Goal: Information Seeking & Learning: Learn about a topic

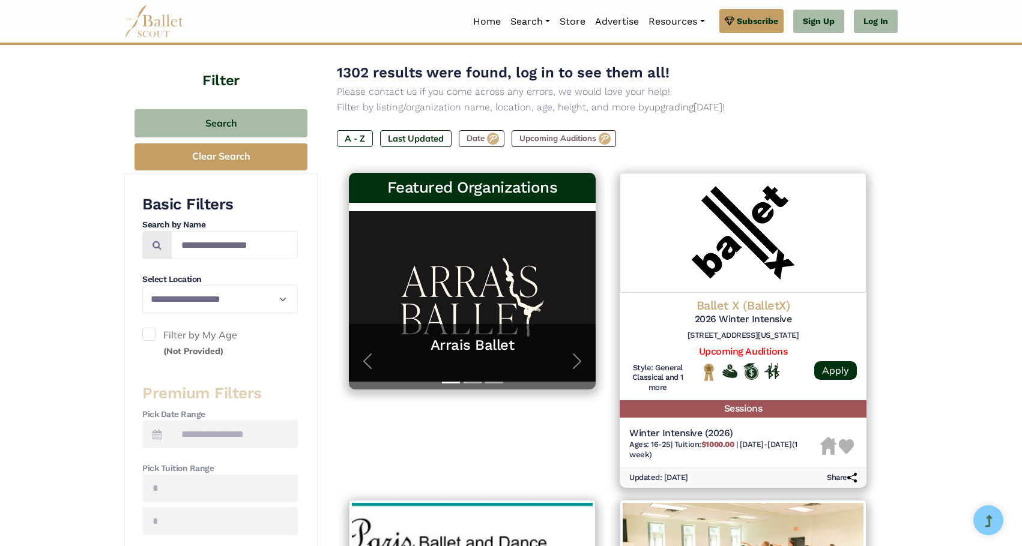
scroll to position [120, 0]
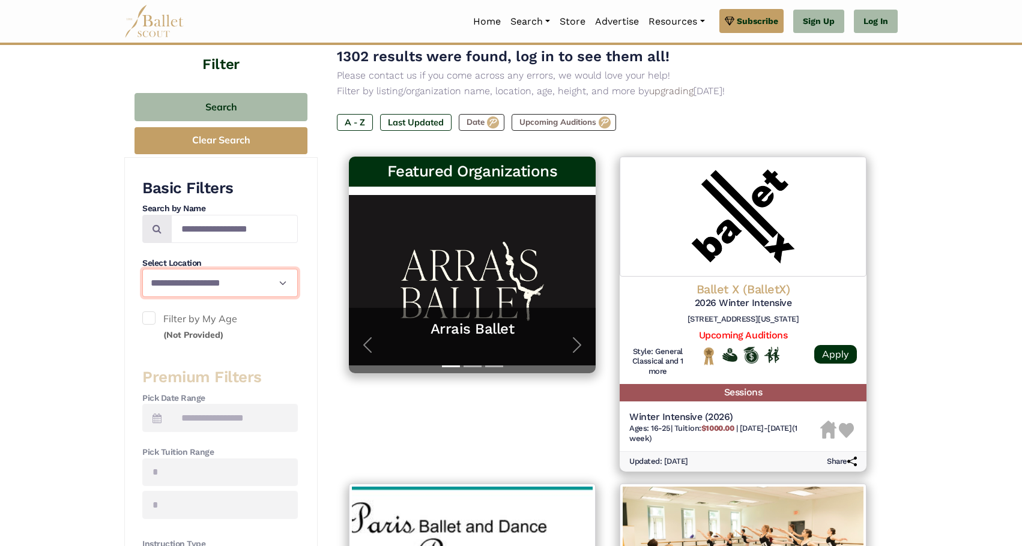
click at [267, 287] on select "**********" at bounding box center [220, 283] width 156 height 28
select select "**"
click at [142, 269] on select "**********" at bounding box center [220, 283] width 156 height 28
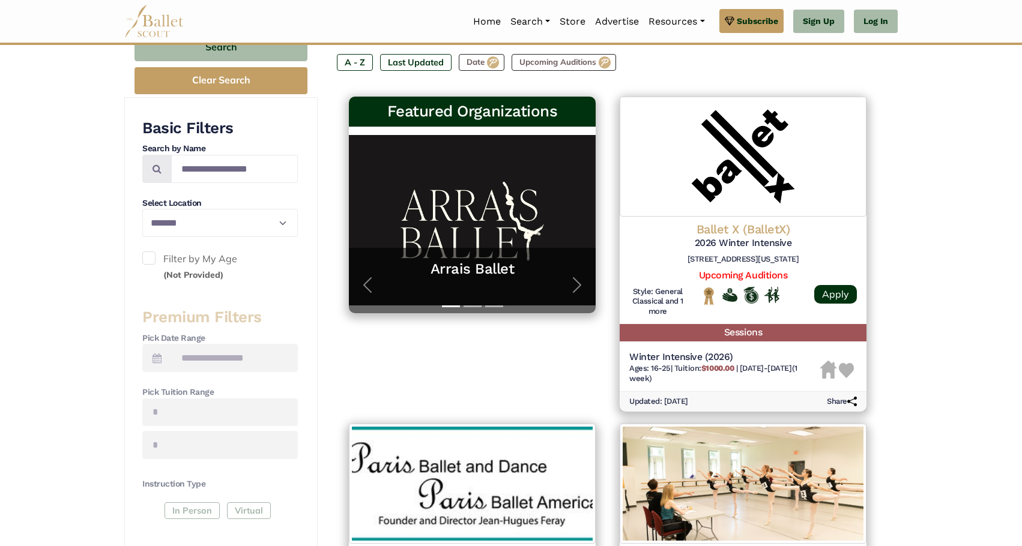
click at [153, 259] on span at bounding box center [148, 258] width 13 height 13
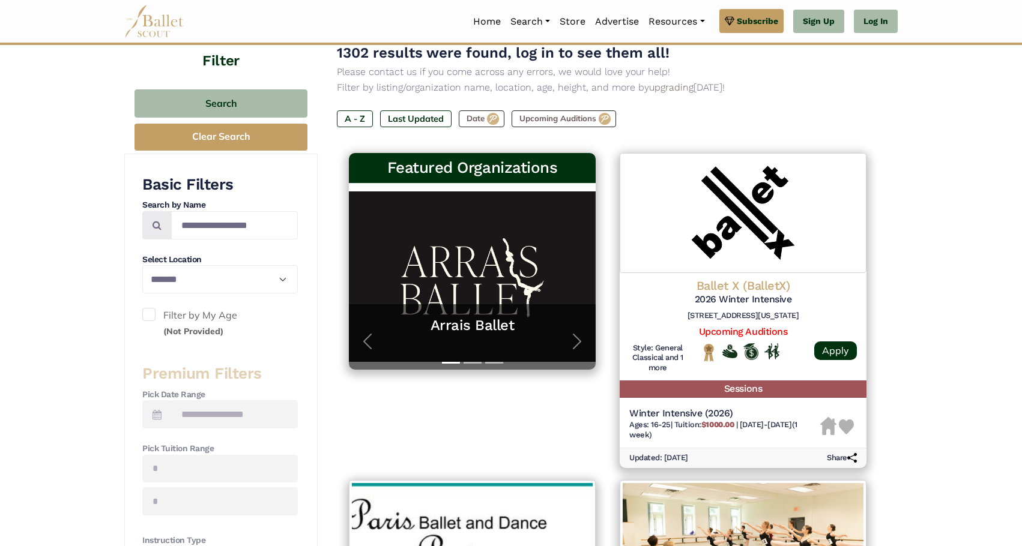
scroll to position [60, 0]
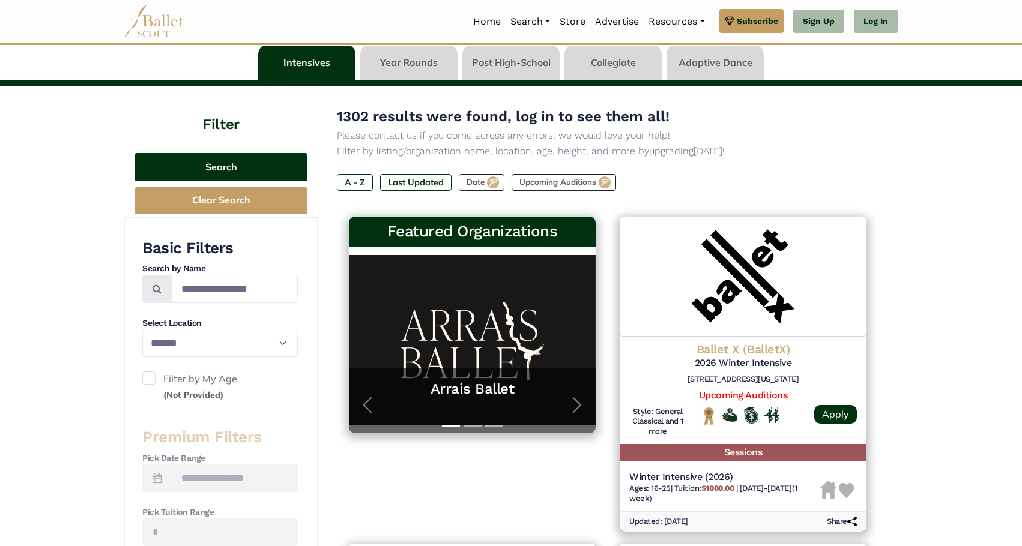
click at [221, 167] on button "Search" at bounding box center [221, 167] width 173 height 28
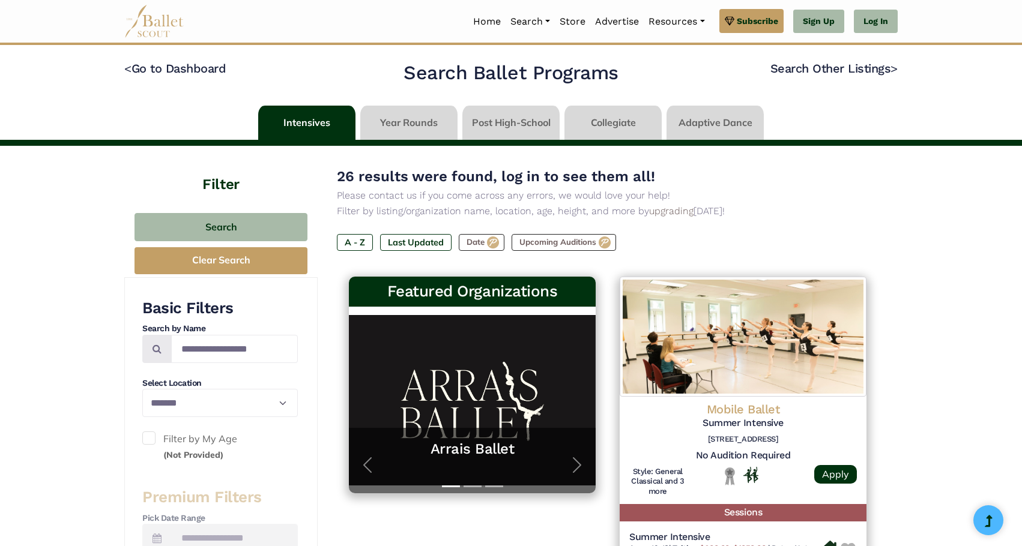
select select "**"
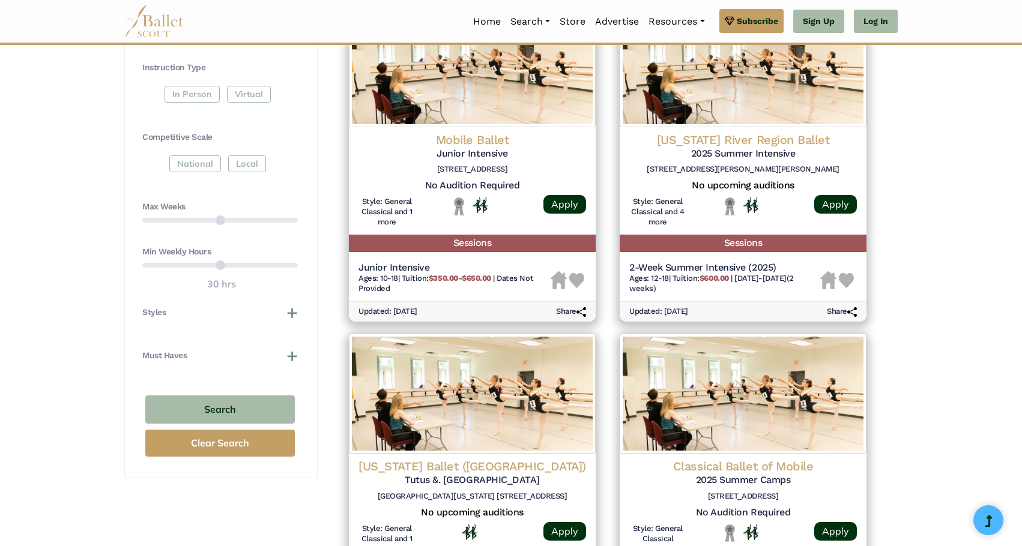
scroll to position [540, 0]
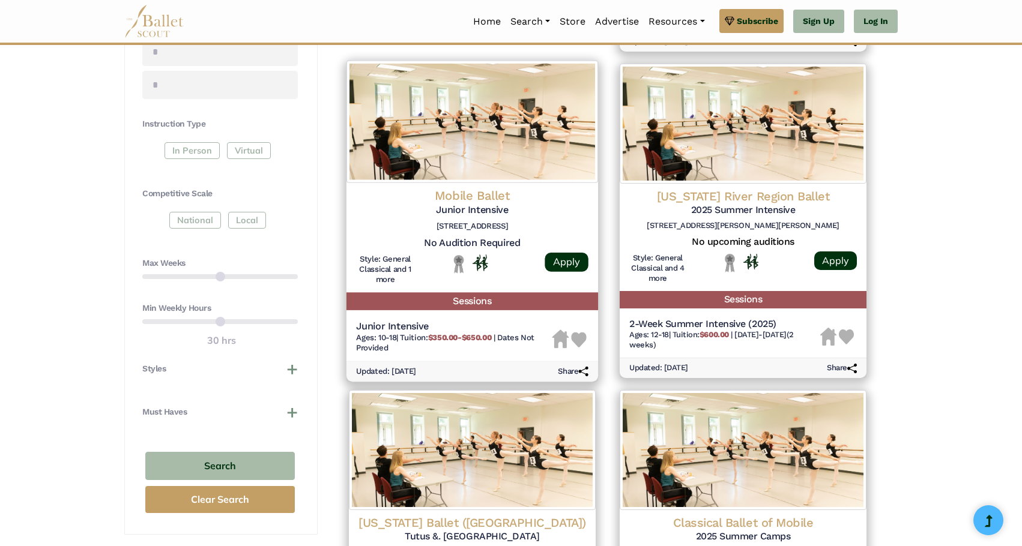
click at [469, 300] on h5 "Sessions" at bounding box center [473, 300] width 252 height 17
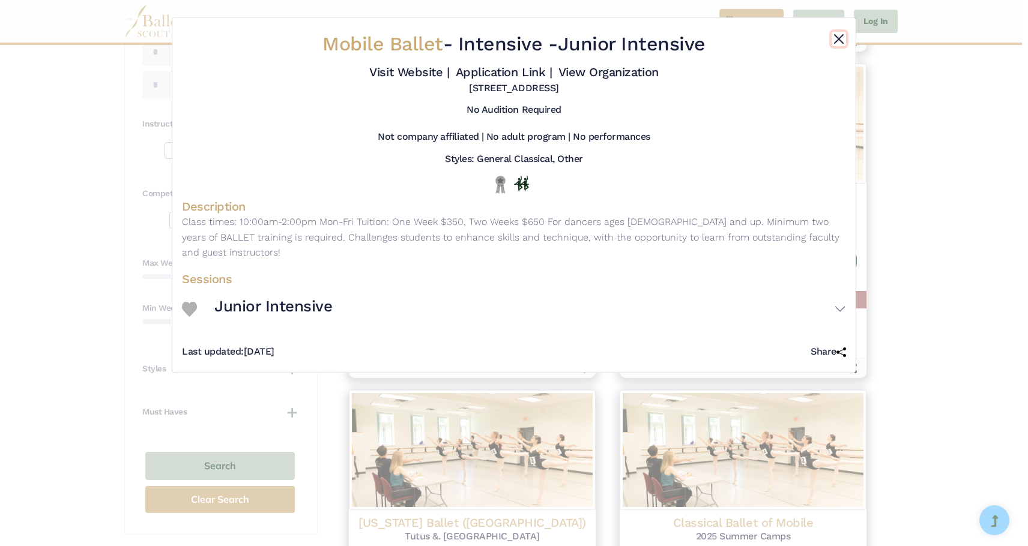
click at [838, 43] on button "Close" at bounding box center [839, 39] width 14 height 14
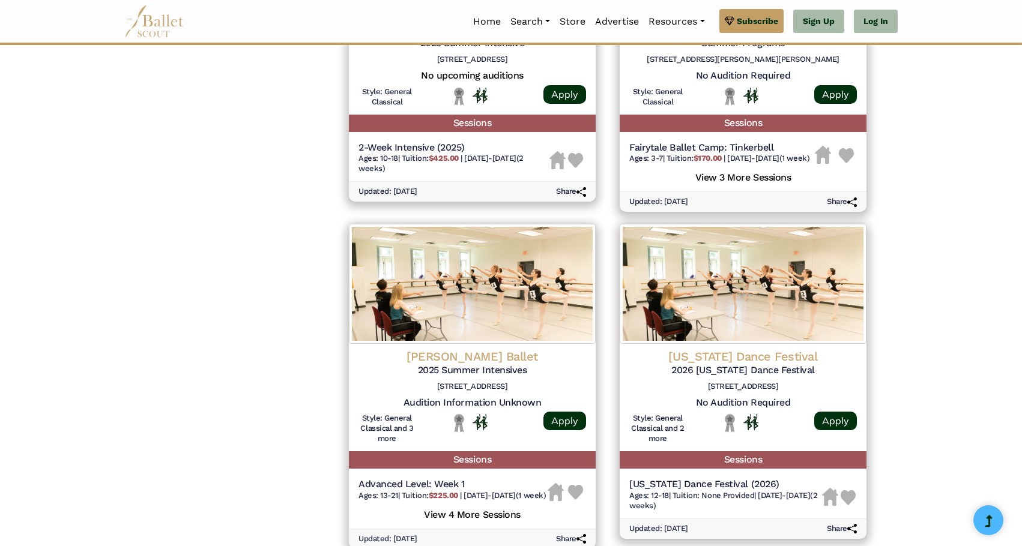
scroll to position [1441, 0]
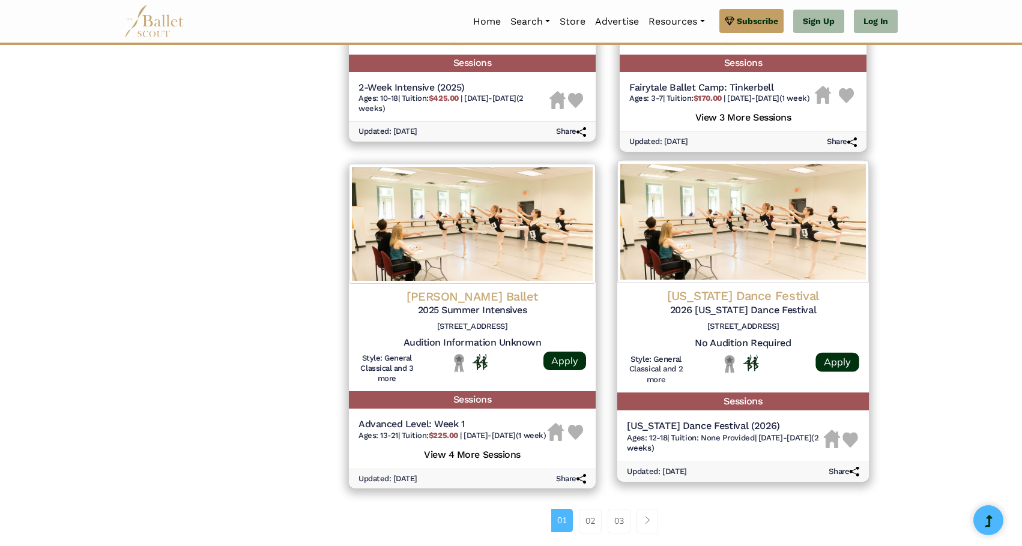
click at [706, 268] on img at bounding box center [743, 222] width 252 height 123
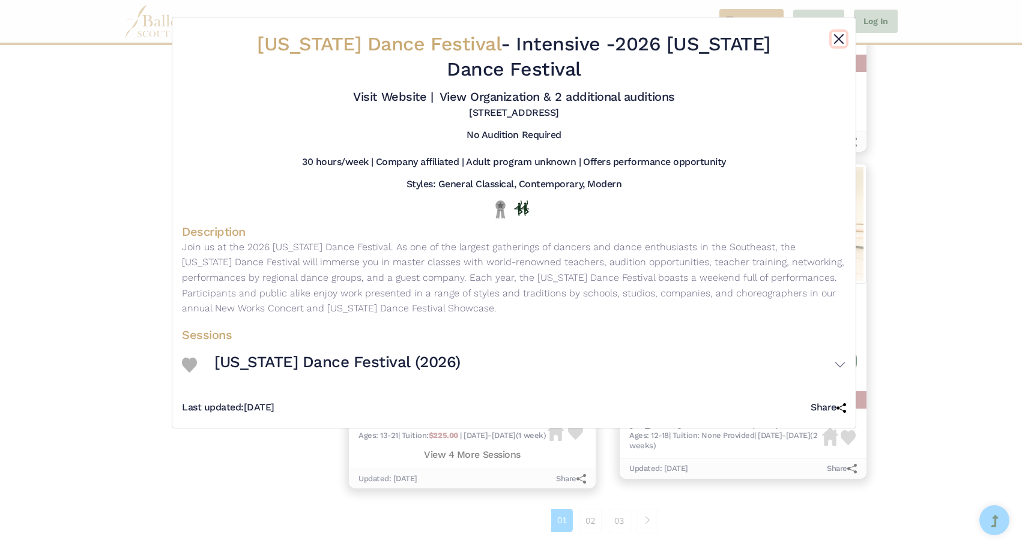
click at [841, 38] on button "Close" at bounding box center [839, 39] width 14 height 14
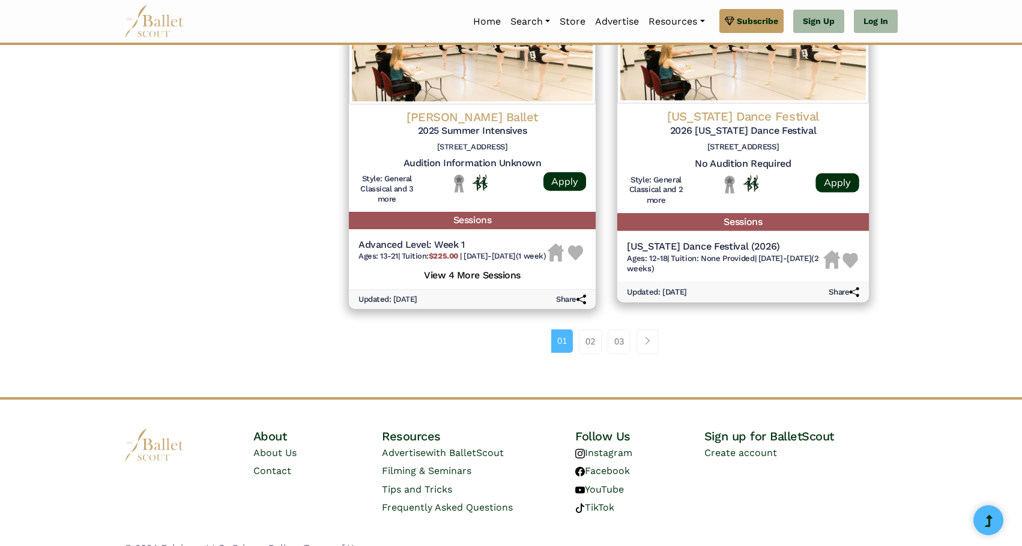
scroll to position [1621, 0]
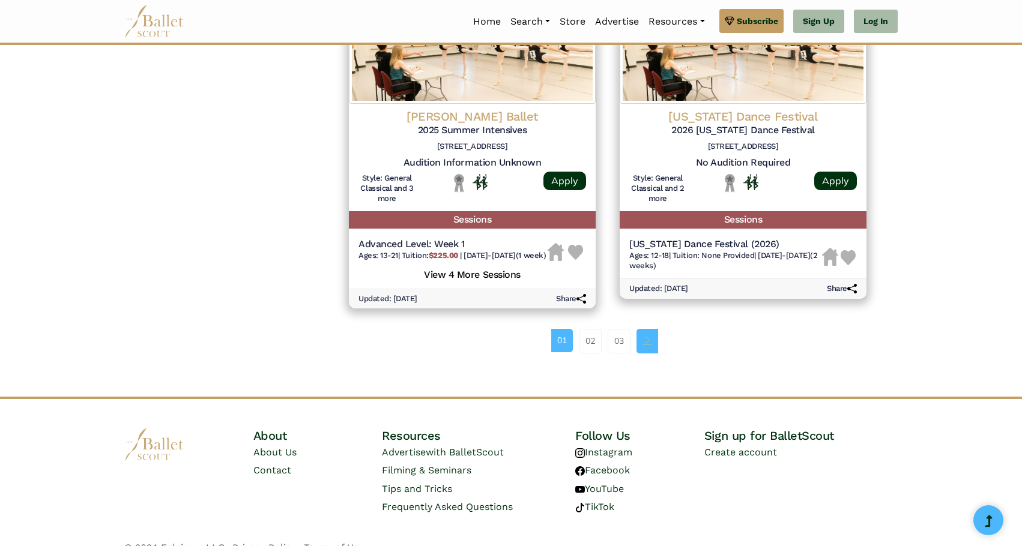
click at [644, 353] on link "Page navigation example" at bounding box center [648, 341] width 22 height 24
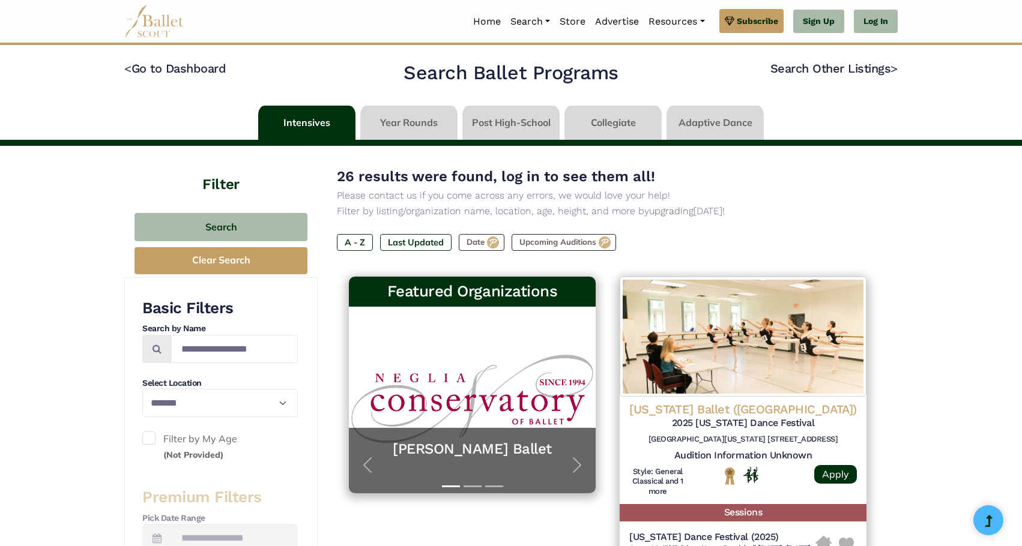
select select "**"
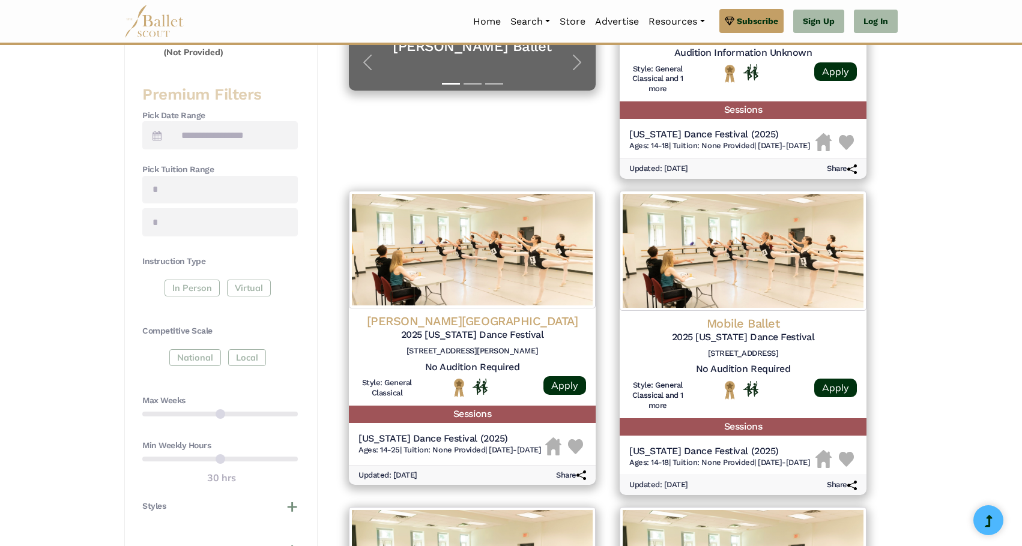
scroll to position [420, 0]
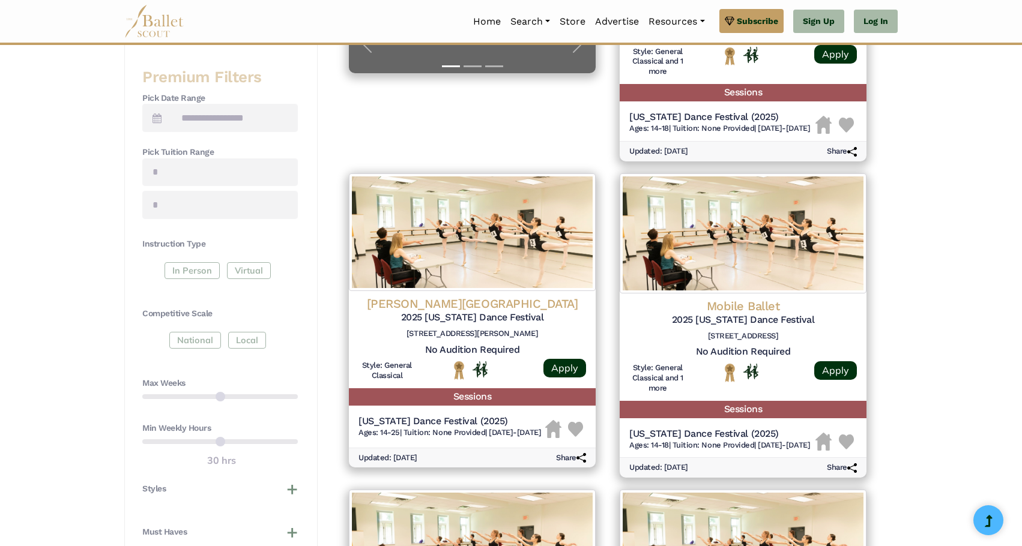
click at [240, 306] on div "Instruction Type In Person Virtual Competitive Scale National Local" at bounding box center [220, 295] width 156 height 115
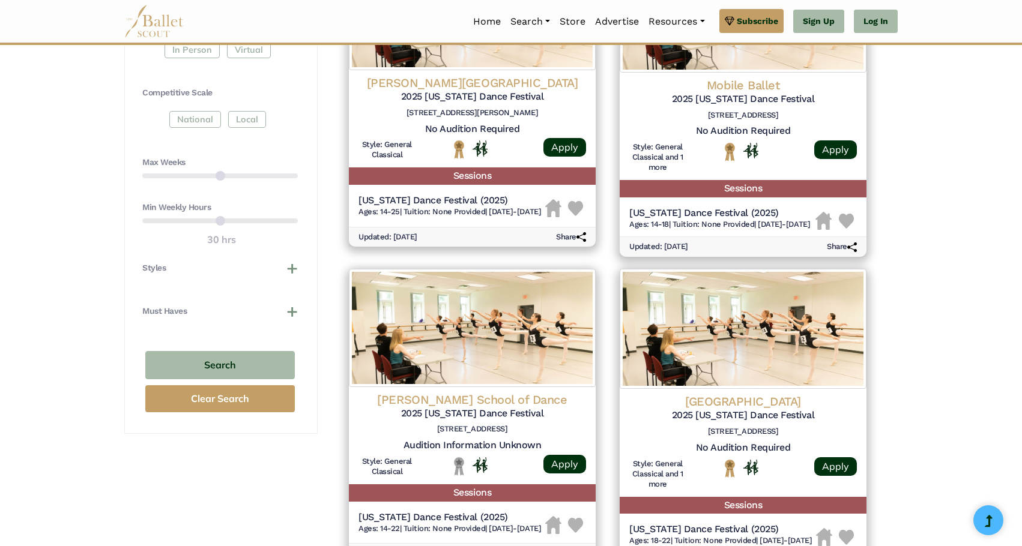
scroll to position [661, 0]
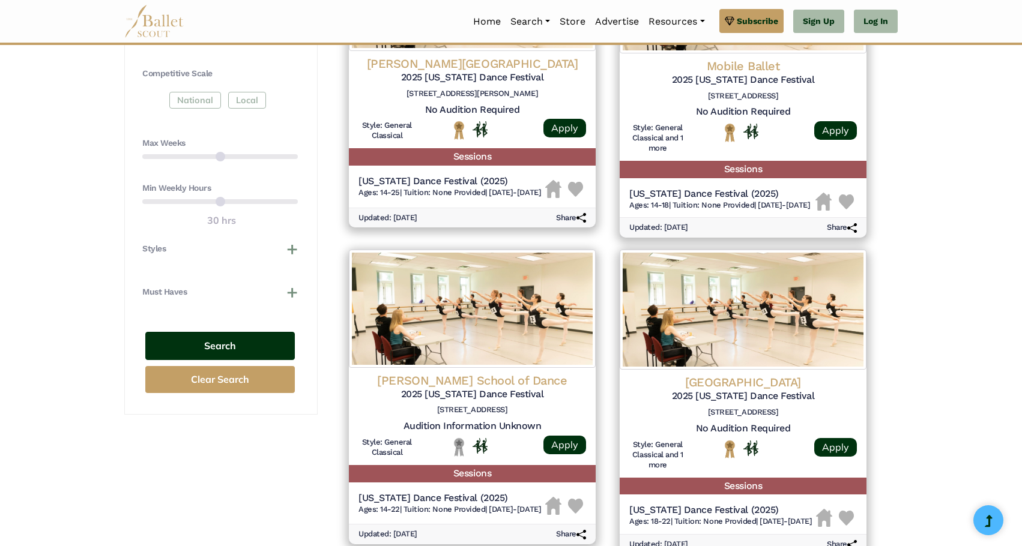
click at [234, 345] on button "Search" at bounding box center [220, 346] width 150 height 28
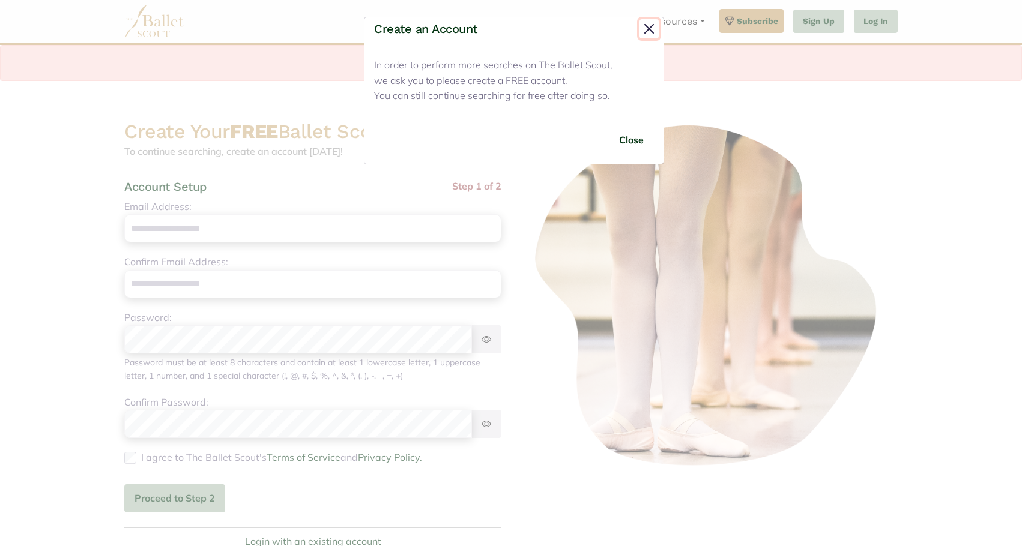
click at [650, 31] on button "Close" at bounding box center [649, 28] width 19 height 19
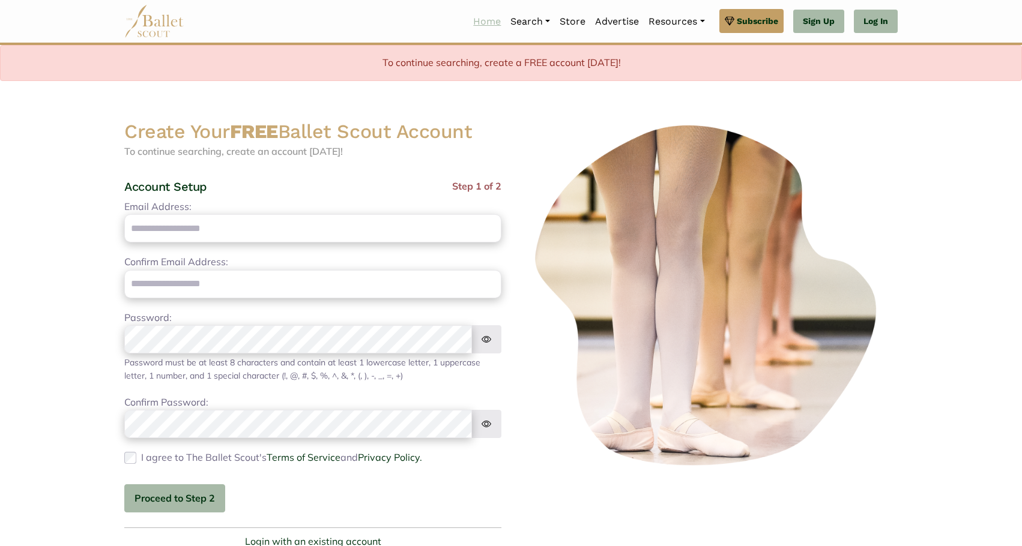
click at [480, 19] on link "Home" at bounding box center [486, 21] width 37 height 25
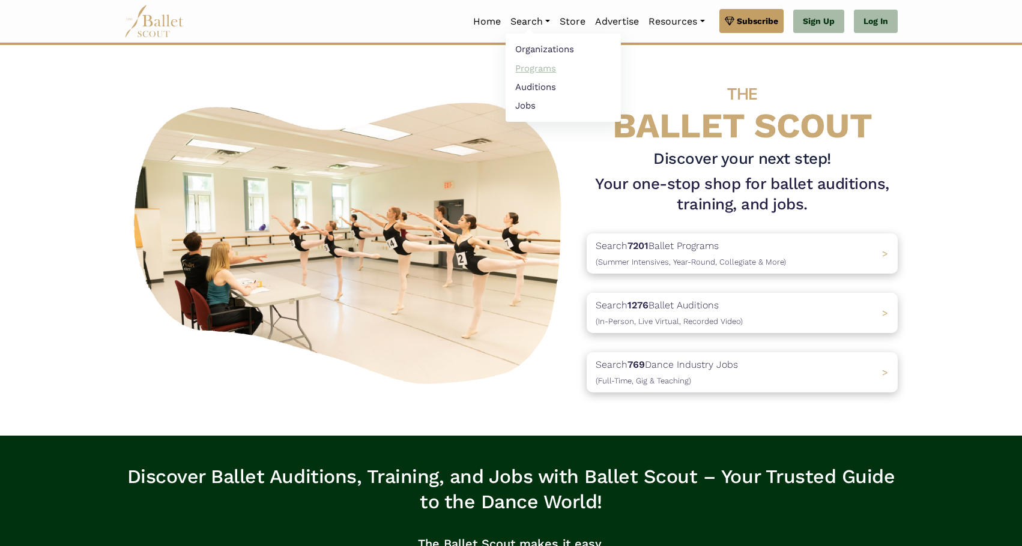
click at [531, 70] on link "Programs" at bounding box center [563, 68] width 115 height 19
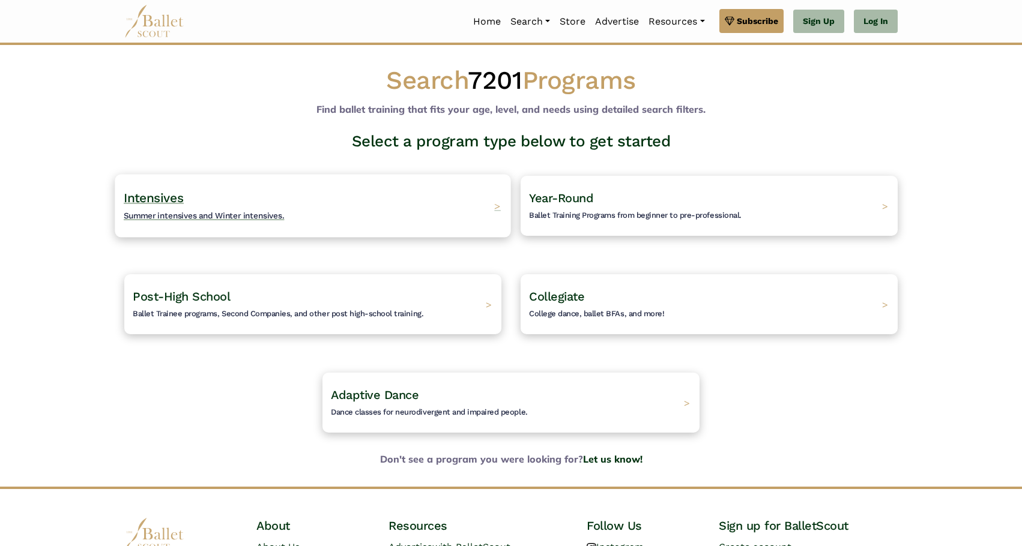
click at [454, 216] on div "Intensives Summer intensives and Winter intensives. >" at bounding box center [313, 205] width 396 height 63
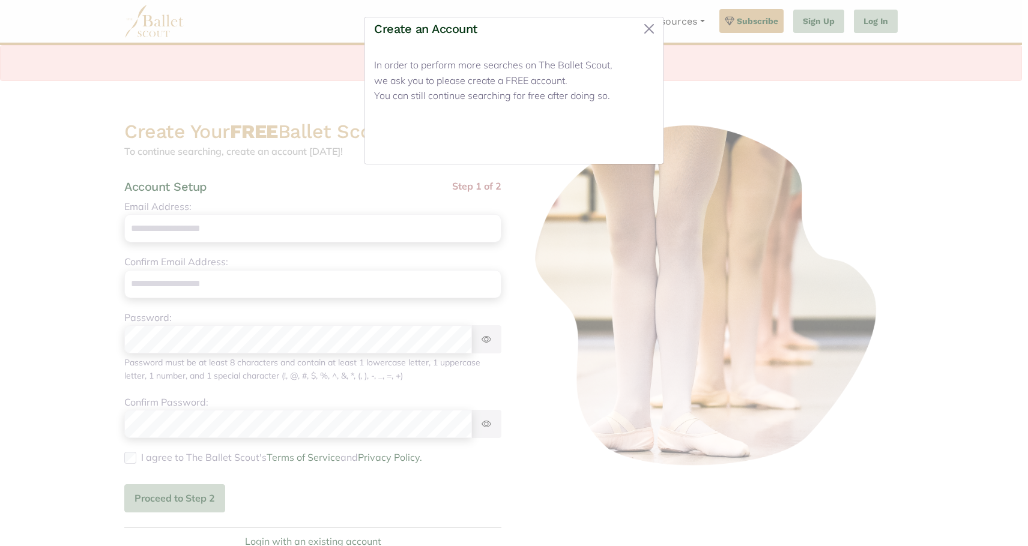
click at [631, 139] on button "Close" at bounding box center [631, 140] width 45 height 28
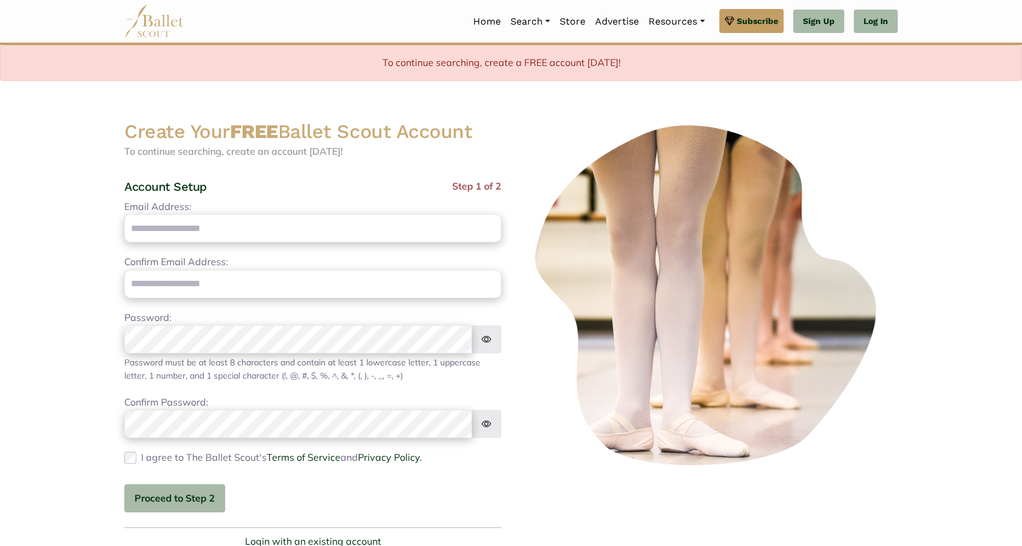
click at [341, 243] on div "Email Address: Please enter a valid email address Confirm Email Address: Please…" at bounding box center [312, 355] width 377 height 313
click at [342, 237] on input "Email Address:" at bounding box center [312, 228] width 377 height 28
type input "**********"
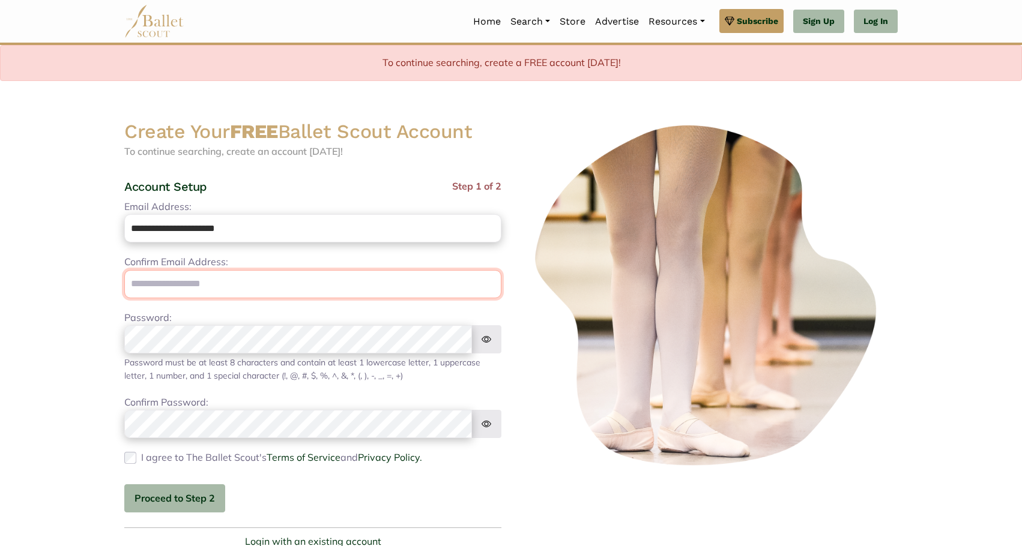
click at [275, 283] on input "email" at bounding box center [312, 284] width 377 height 28
type input "**********"
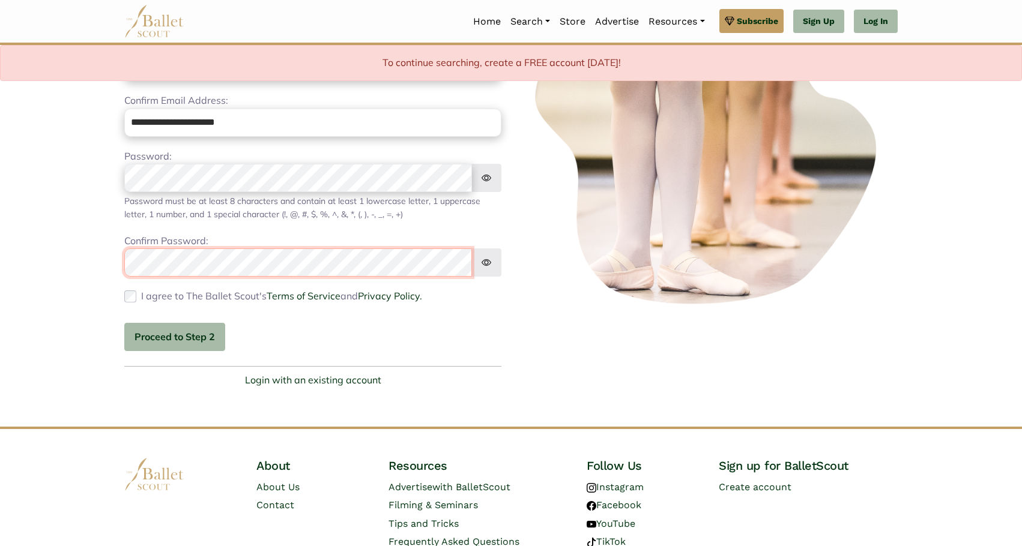
scroll to position [180, 0]
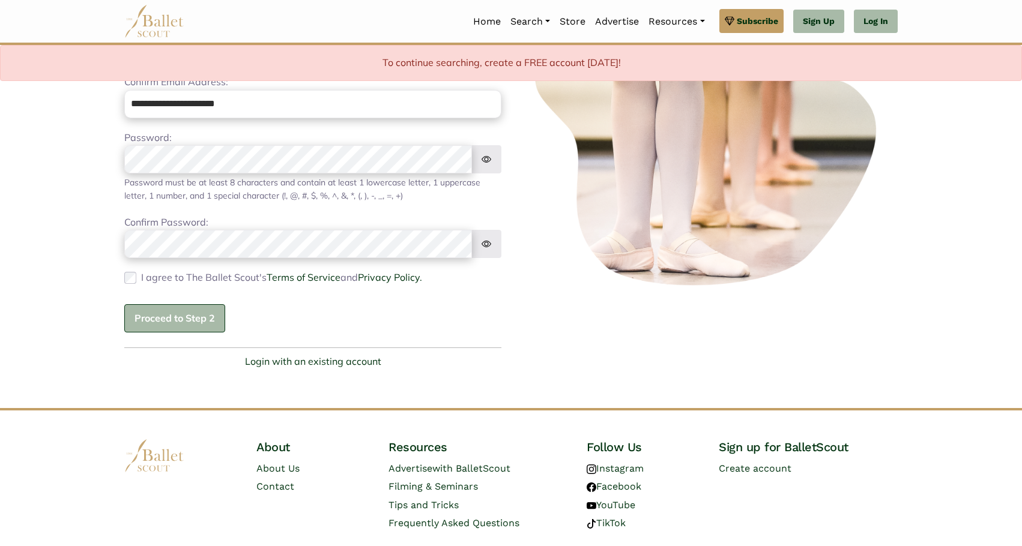
click at [174, 317] on button "Proceed to Step 2" at bounding box center [174, 318] width 101 height 28
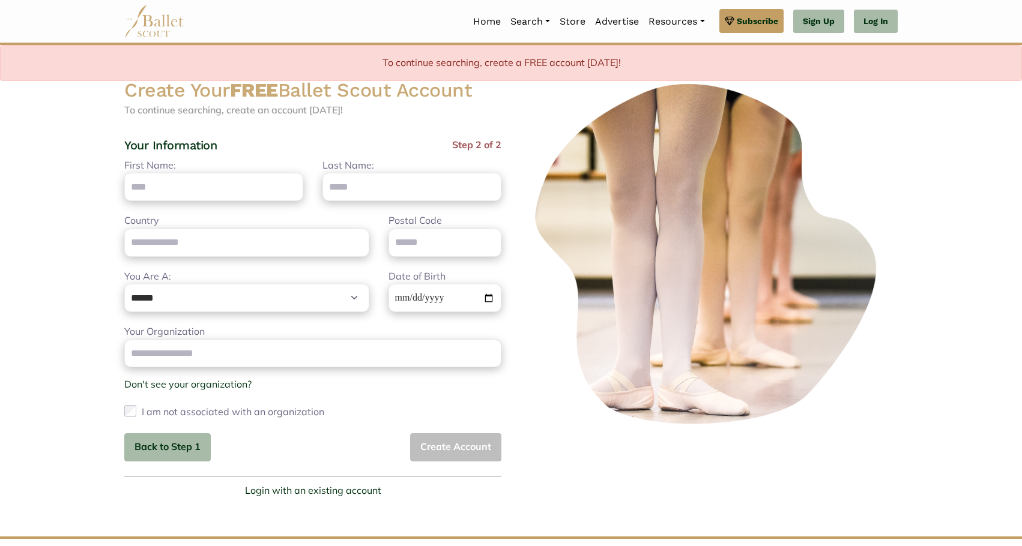
scroll to position [0, 0]
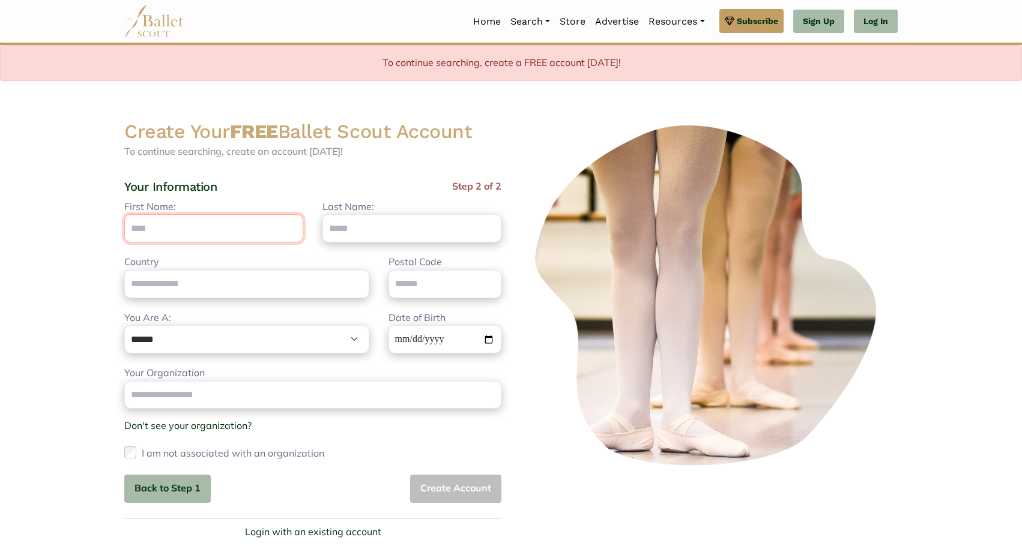
click at [196, 227] on input "First Name:" at bounding box center [213, 228] width 179 height 28
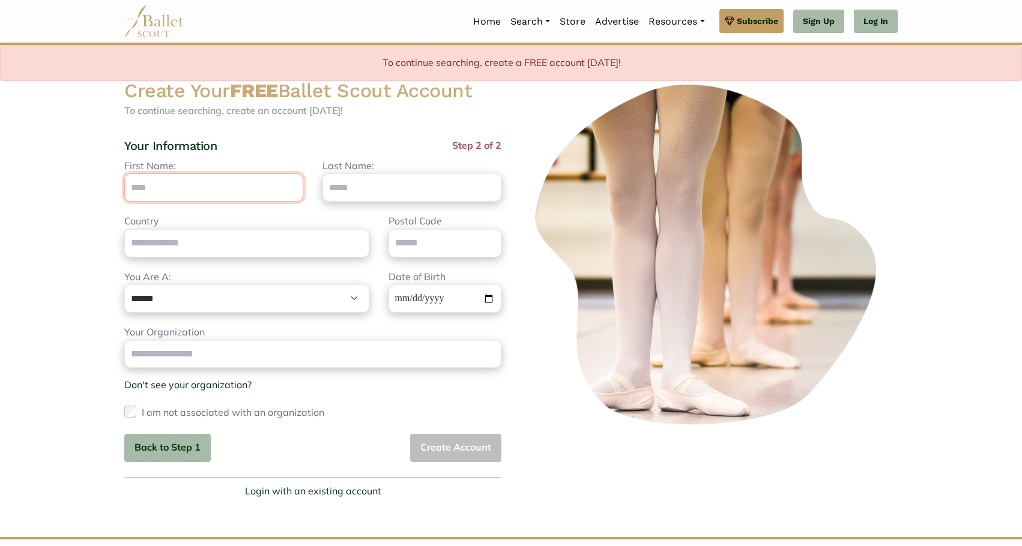
scroll to position [60, 0]
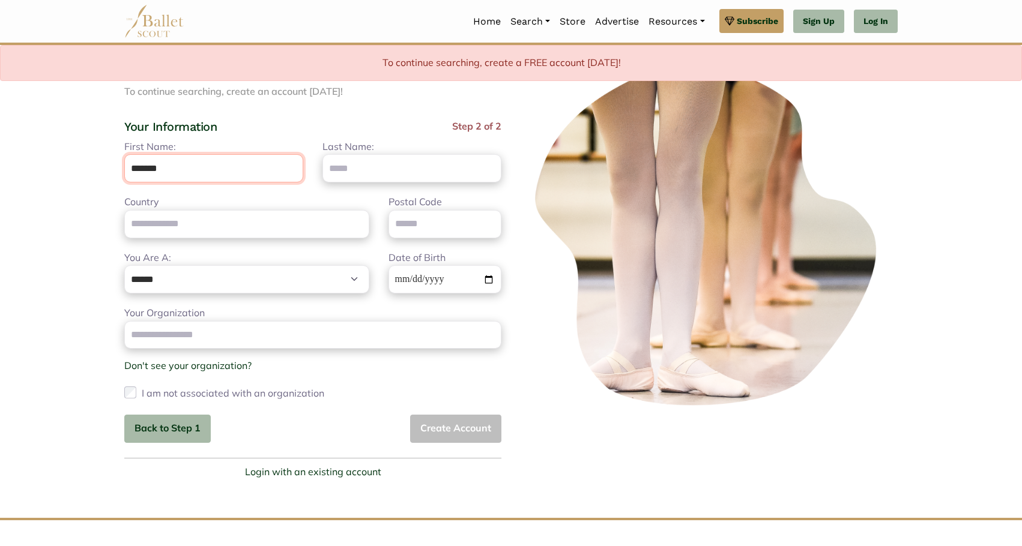
type input "*******"
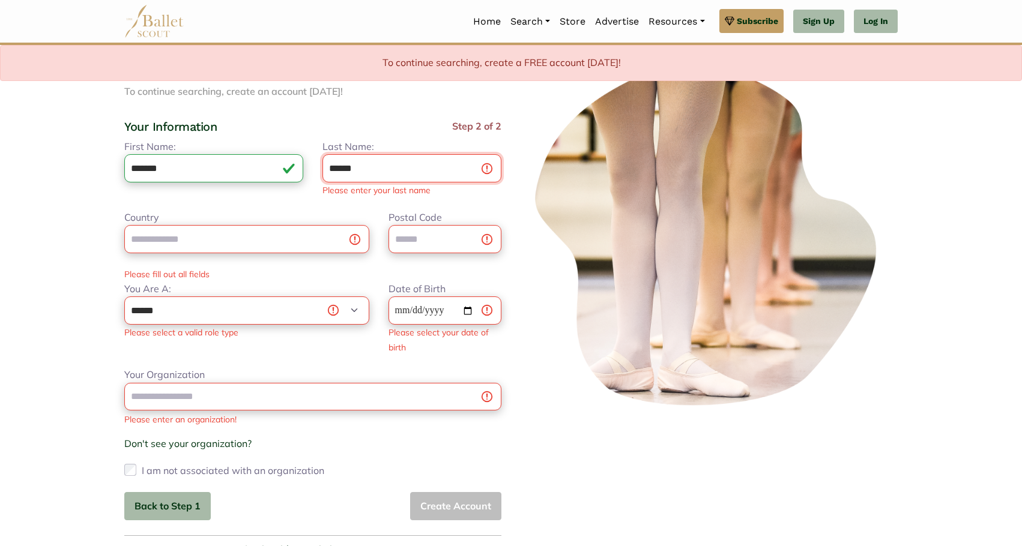
type input "******"
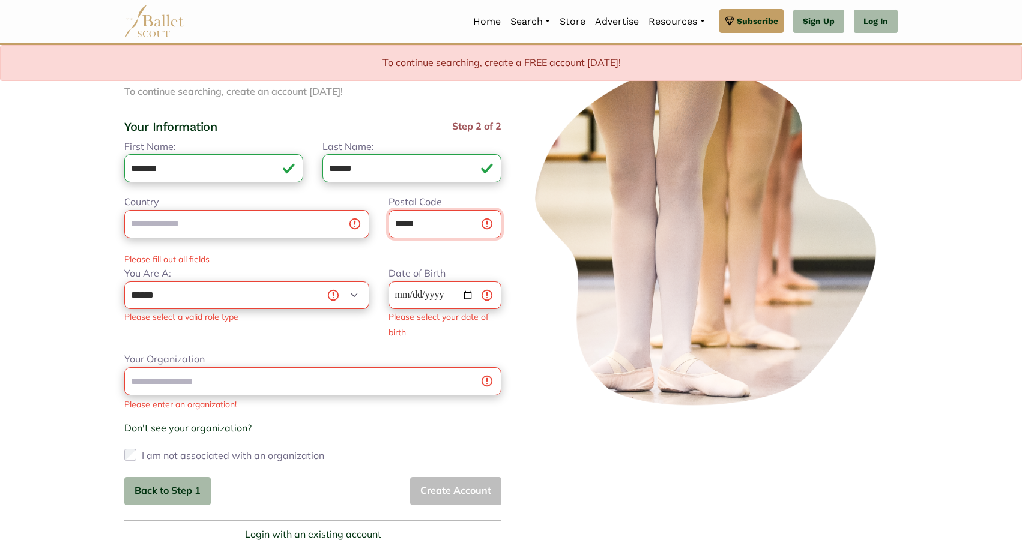
type input "*****"
click at [196, 227] on input "Country" at bounding box center [246, 224] width 245 height 28
click at [366, 298] on select "**********" at bounding box center [246, 296] width 245 height 28
select select "***"
click at [124, 282] on select "**********" at bounding box center [246, 296] width 245 height 28
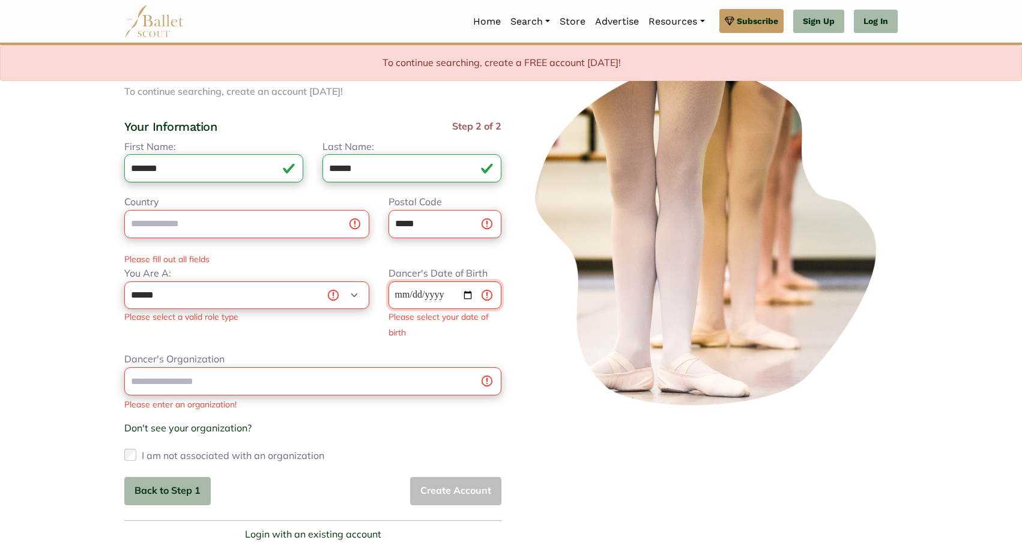
click at [471, 297] on input "Dancer's Date of Birth" at bounding box center [445, 296] width 113 height 28
type input "**********"
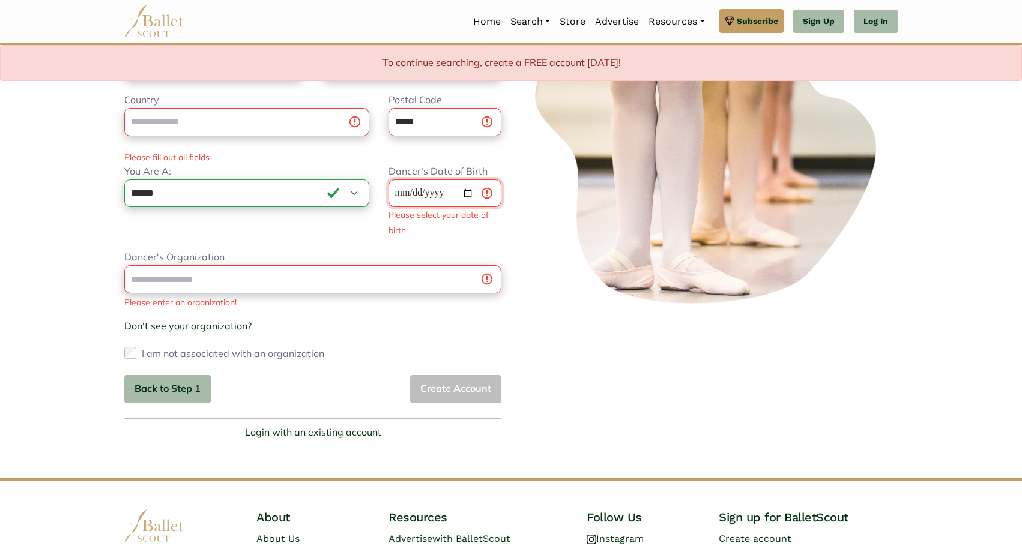
scroll to position [180, 0]
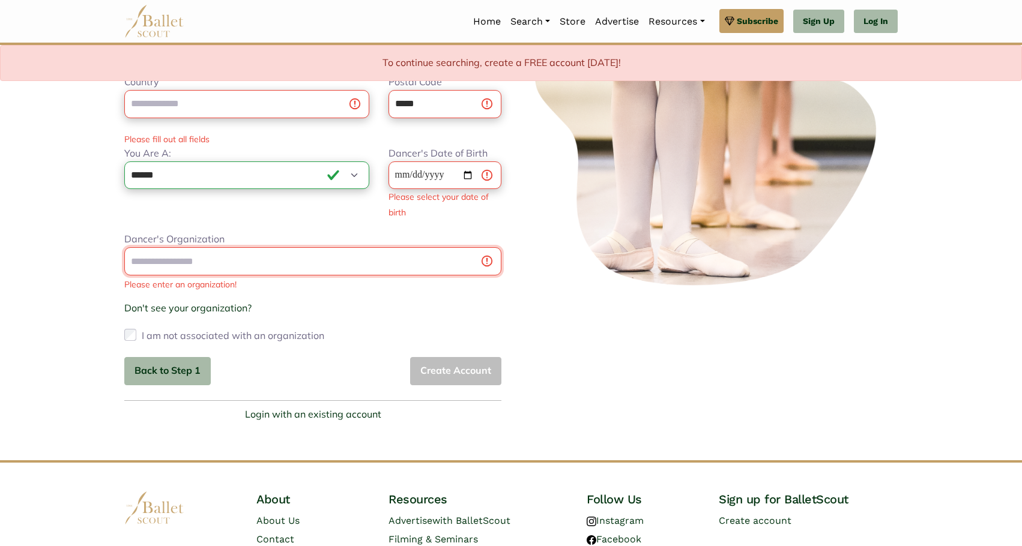
click at [309, 257] on div "Dancer's Organization Please enter an organization! Don't see your organization…" at bounding box center [312, 288] width 377 height 113
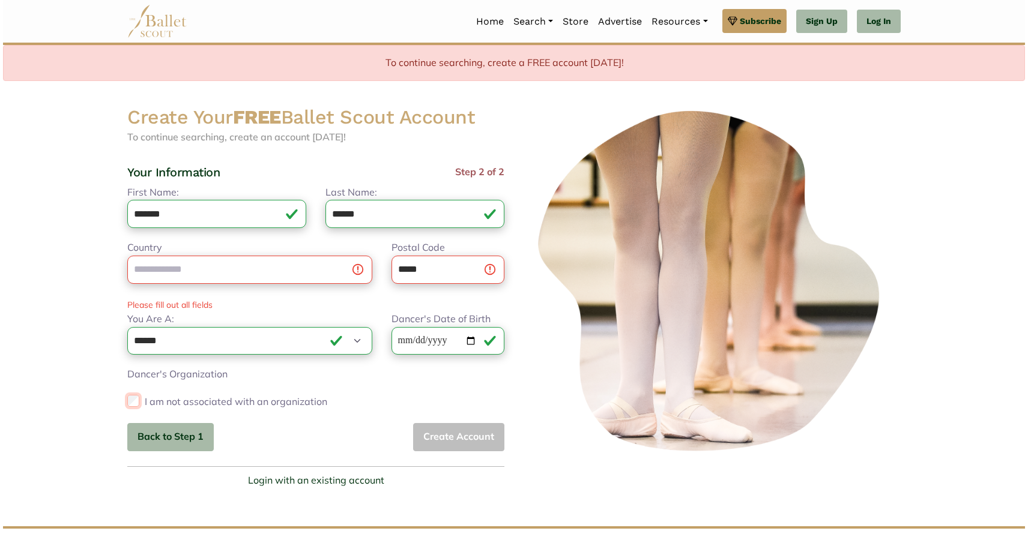
scroll to position [0, 0]
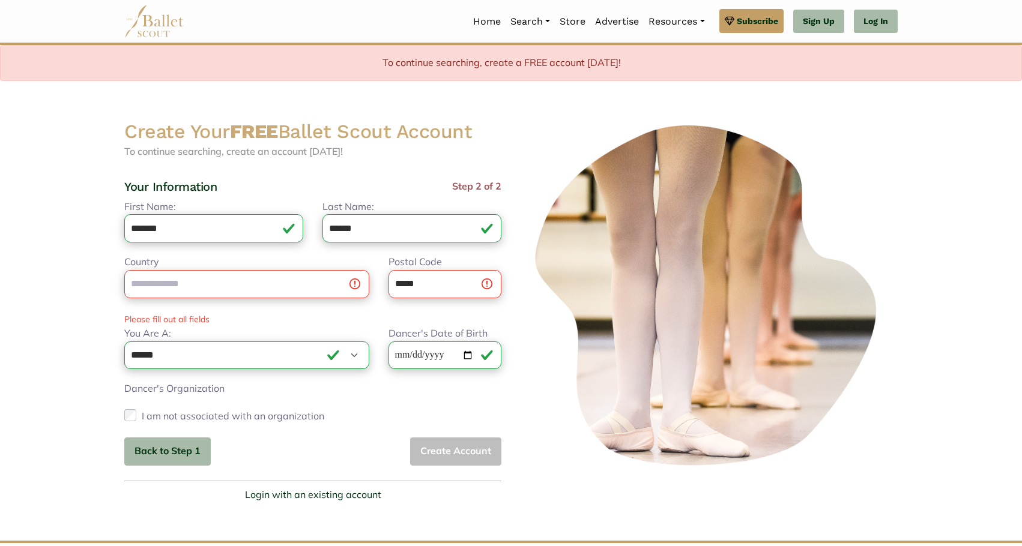
click at [216, 269] on div "Country" at bounding box center [247, 276] width 264 height 43
click at [215, 283] on input "Country" at bounding box center [246, 284] width 245 height 28
type input "*"
type input "**********"
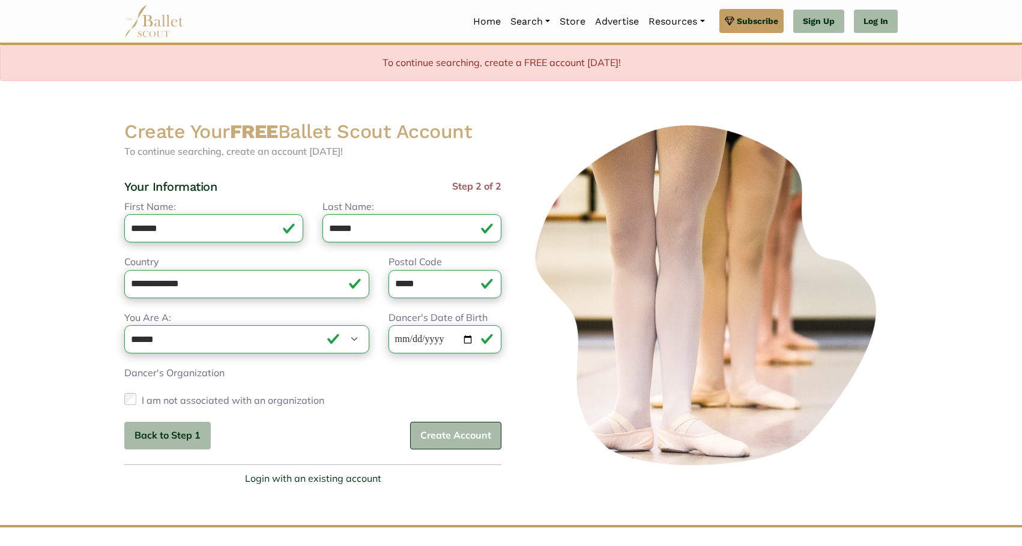
click at [464, 438] on button "Create Account" at bounding box center [455, 436] width 91 height 28
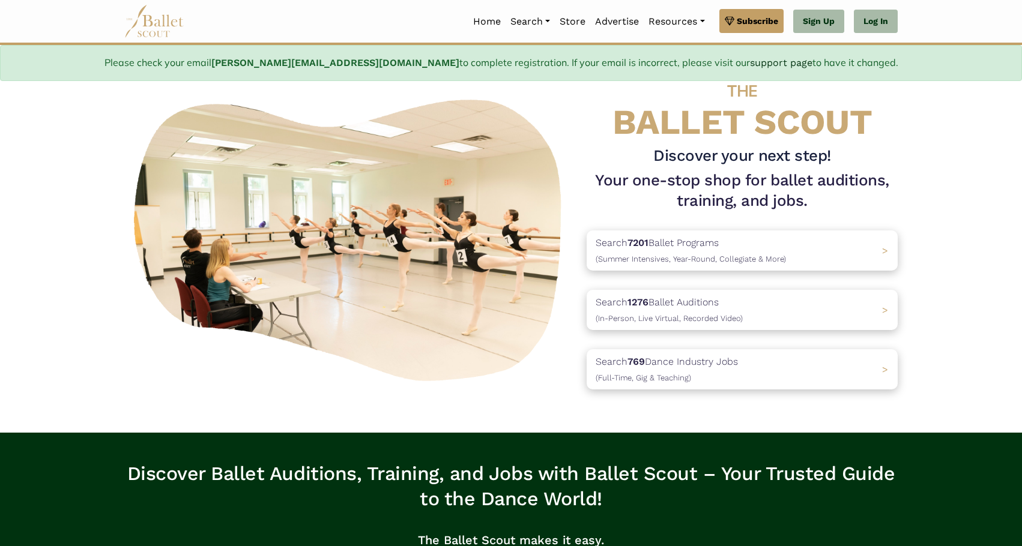
scroll to position [60, 0]
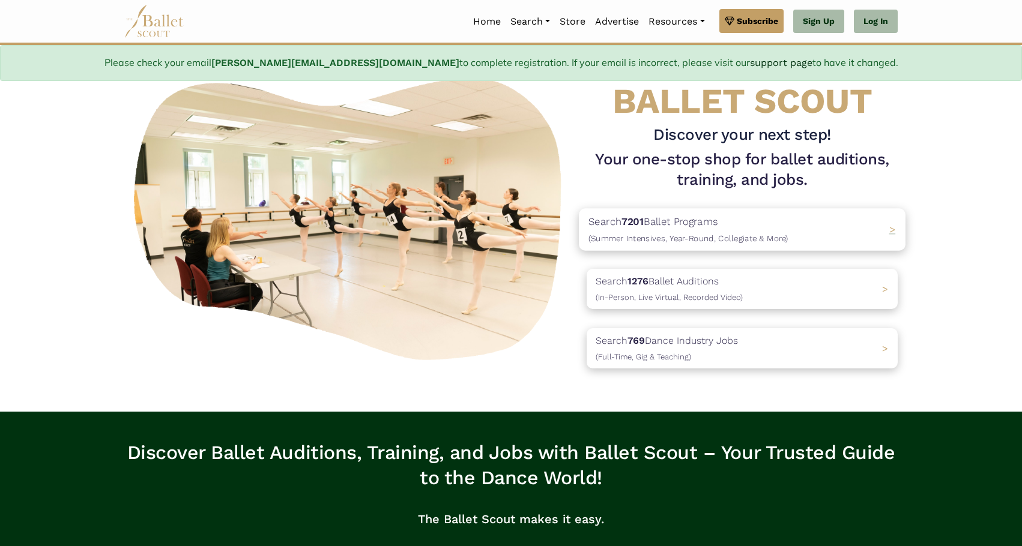
click at [686, 226] on p "Search 7201 Ballet Programs (Summer Intensives, Year-Round, Collegiate & More)" at bounding box center [689, 230] width 200 height 32
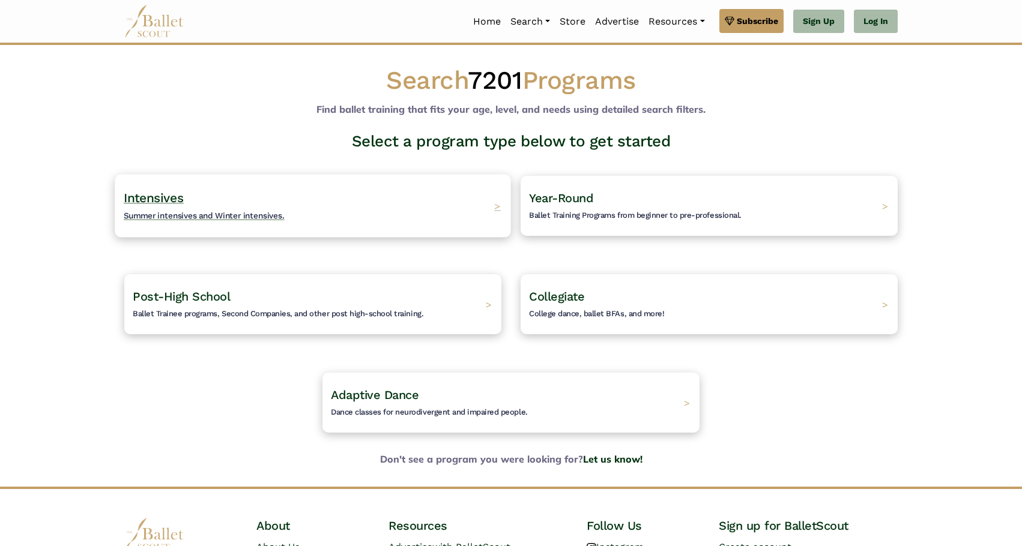
click at [276, 195] on h4 "Intensives Summer intensives and Winter intensives." at bounding box center [204, 206] width 161 height 33
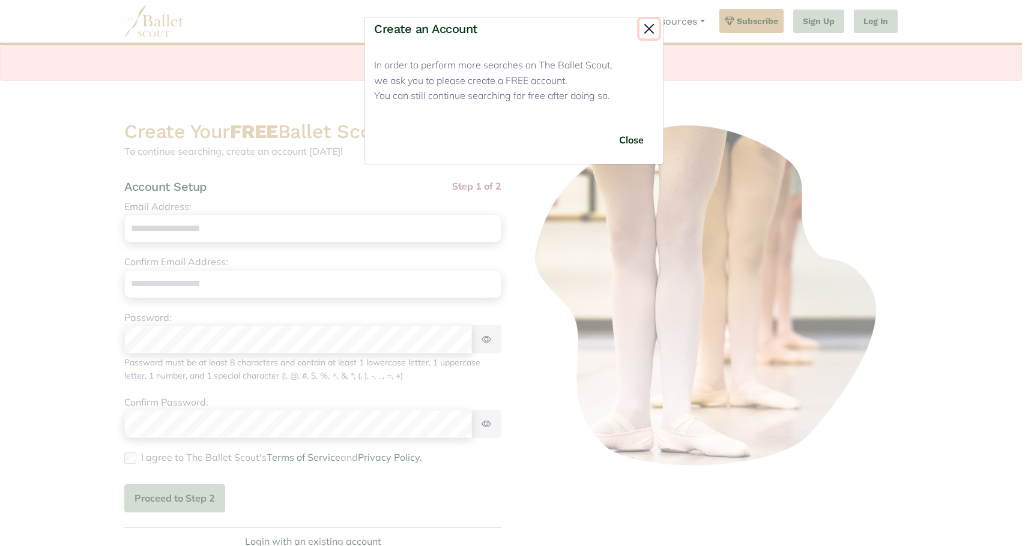
click at [650, 24] on button "Close" at bounding box center [649, 28] width 19 height 19
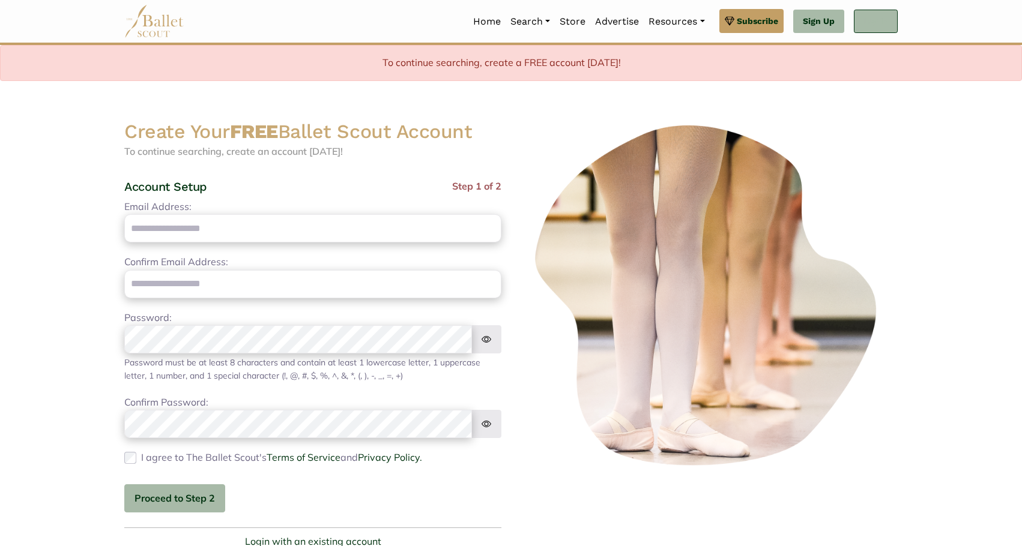
click at [883, 26] on link "Log In" at bounding box center [876, 22] width 44 height 24
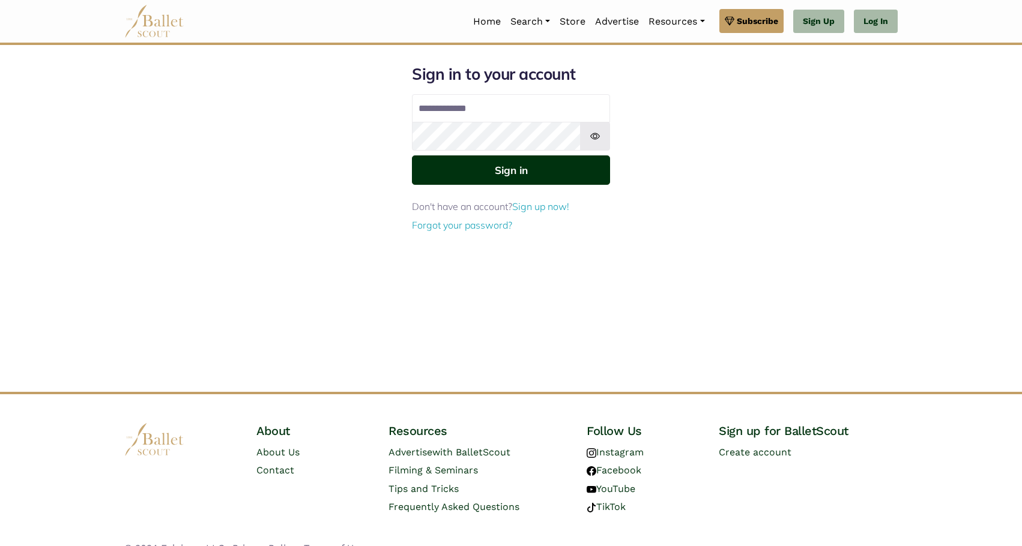
type input "**********"
click at [524, 184] on button "Sign in" at bounding box center [511, 170] width 198 height 29
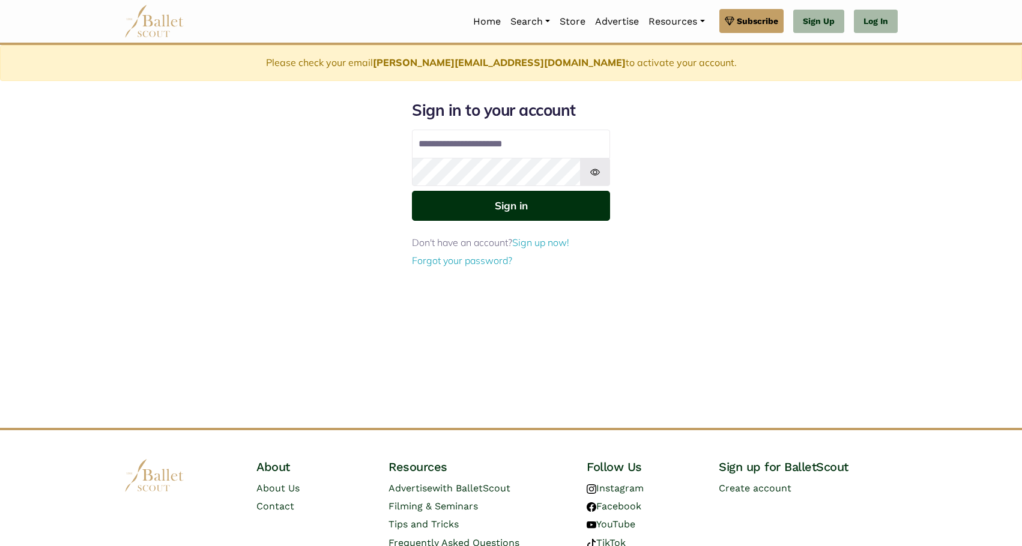
click at [506, 216] on button "Sign in" at bounding box center [511, 205] width 198 height 29
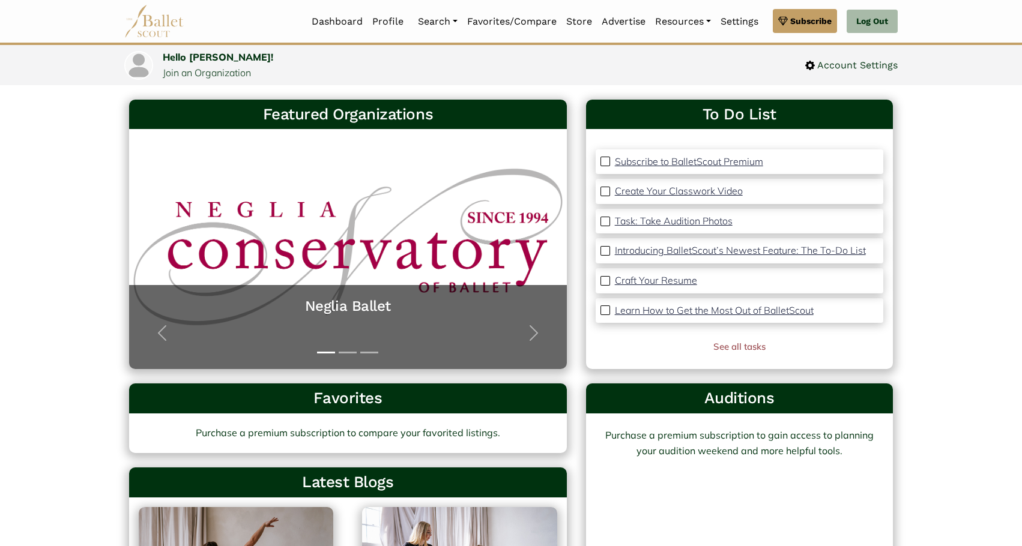
scroll to position [60, 0]
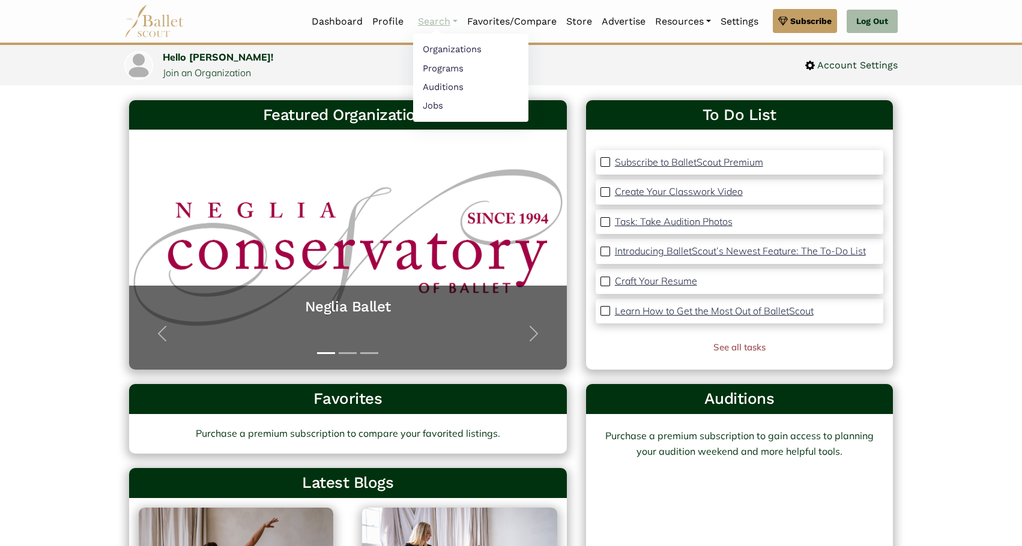
click at [438, 23] on link "Search" at bounding box center [437, 21] width 49 height 25
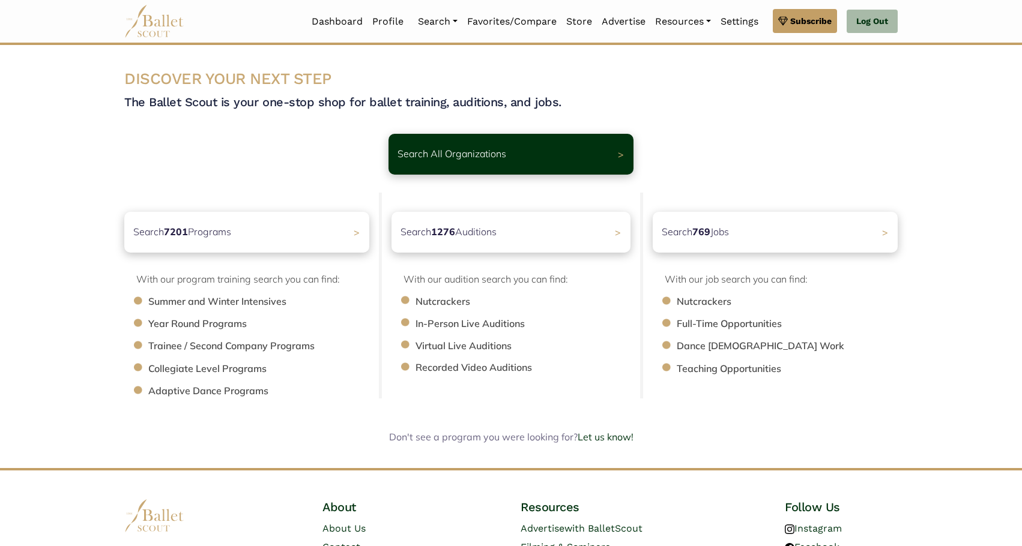
click at [793, 86] on h3 "DISCOVER YOUR NEXT STEP" at bounding box center [510, 79] width 773 height 20
click at [238, 303] on li "Summer and Winter Intensives" at bounding box center [264, 302] width 233 height 16
click at [341, 246] on div "Search 7201 Programs >" at bounding box center [246, 232] width 257 height 43
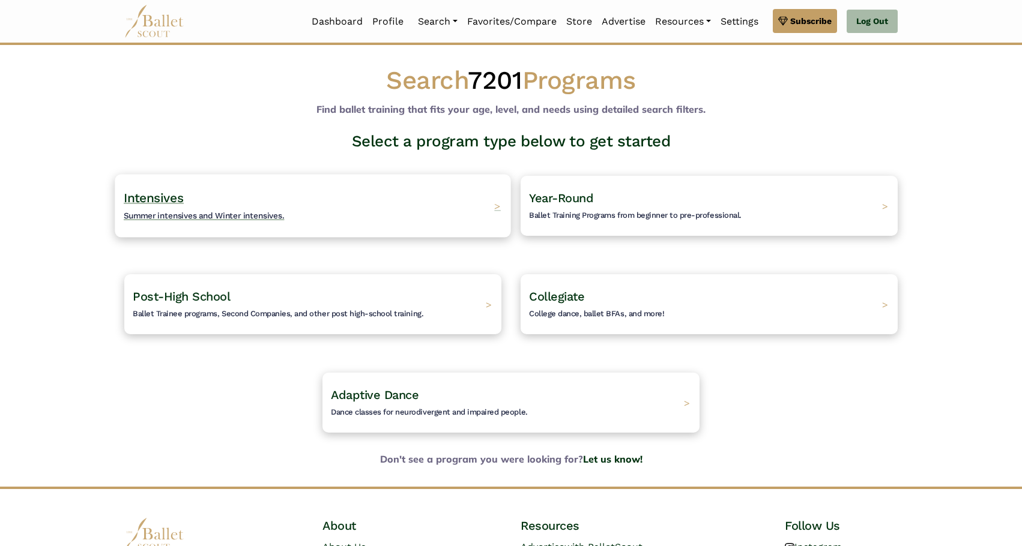
click at [204, 211] on span "Summer intensives and Winter intensives." at bounding box center [204, 216] width 161 height 10
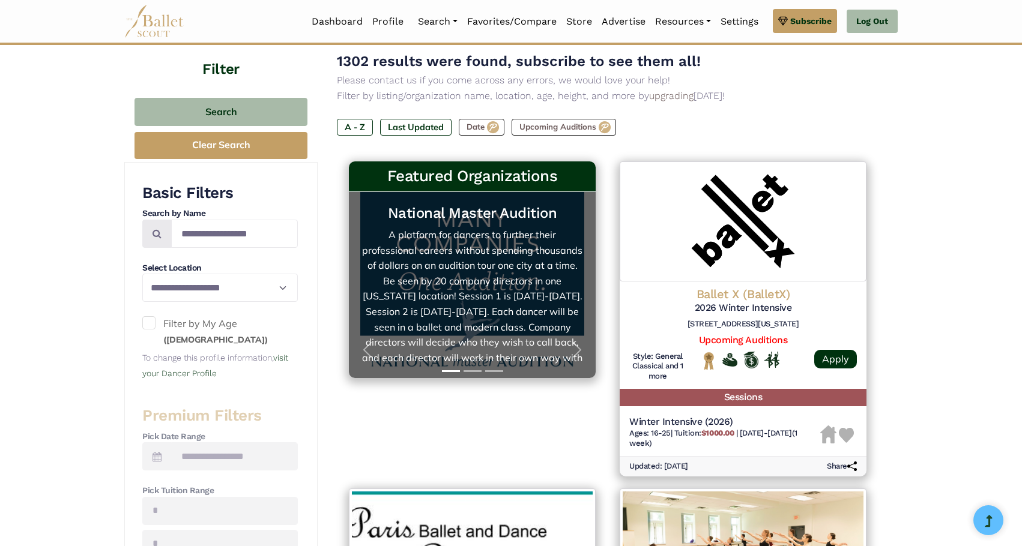
scroll to position [60, 0]
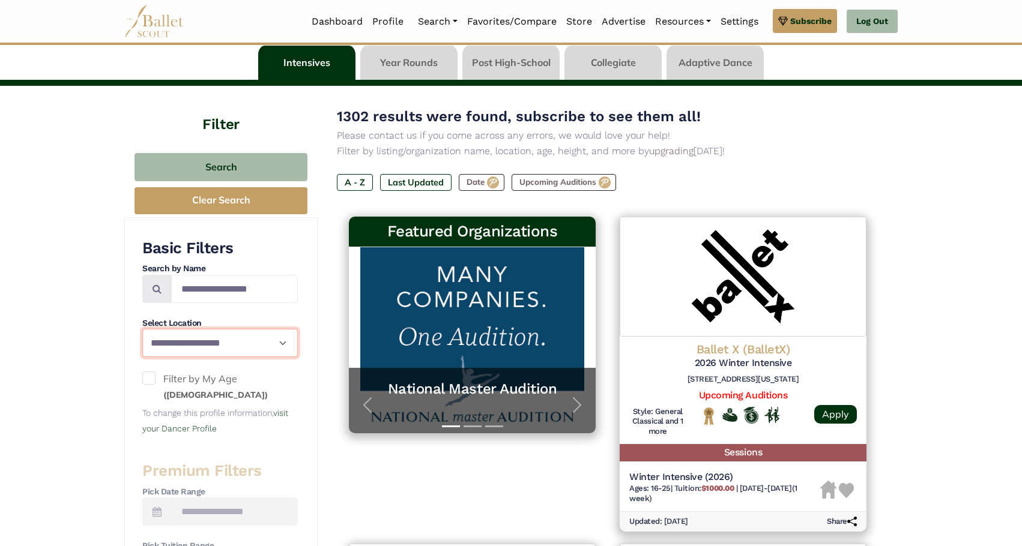
click at [254, 350] on select "**********" at bounding box center [220, 343] width 156 height 28
select select "**"
click at [142, 329] on select "**********" at bounding box center [220, 343] width 156 height 28
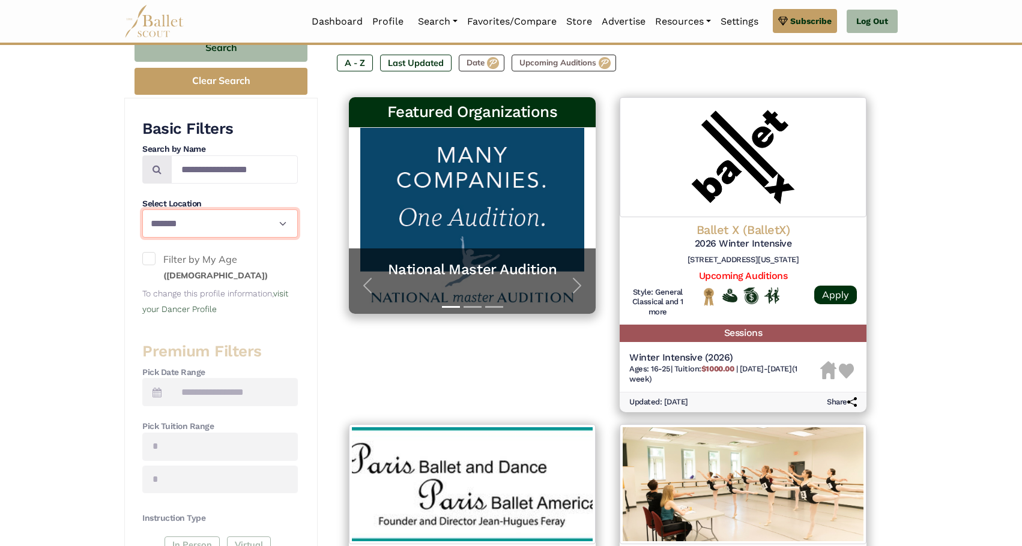
scroll to position [180, 0]
click at [145, 259] on span at bounding box center [148, 258] width 13 height 13
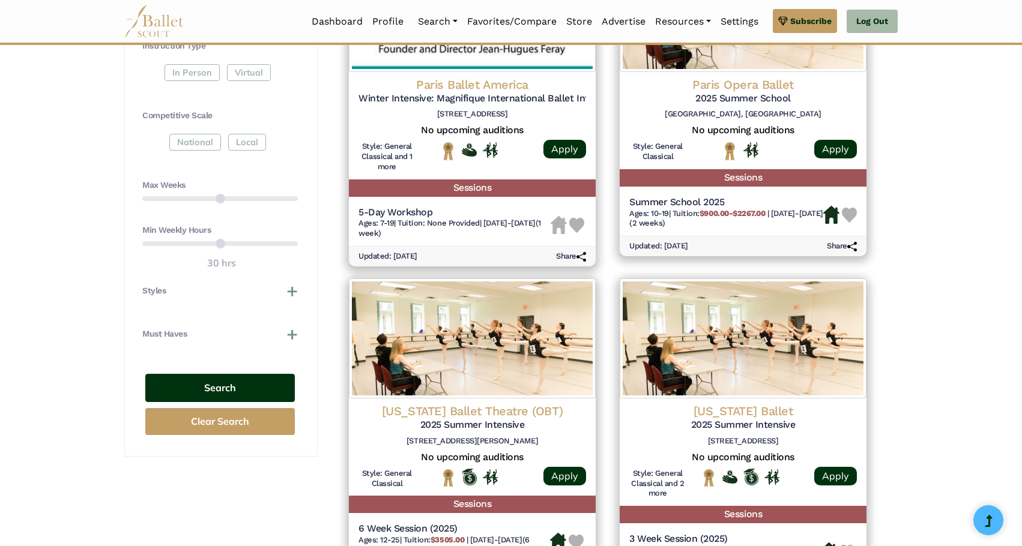
scroll to position [661, 0]
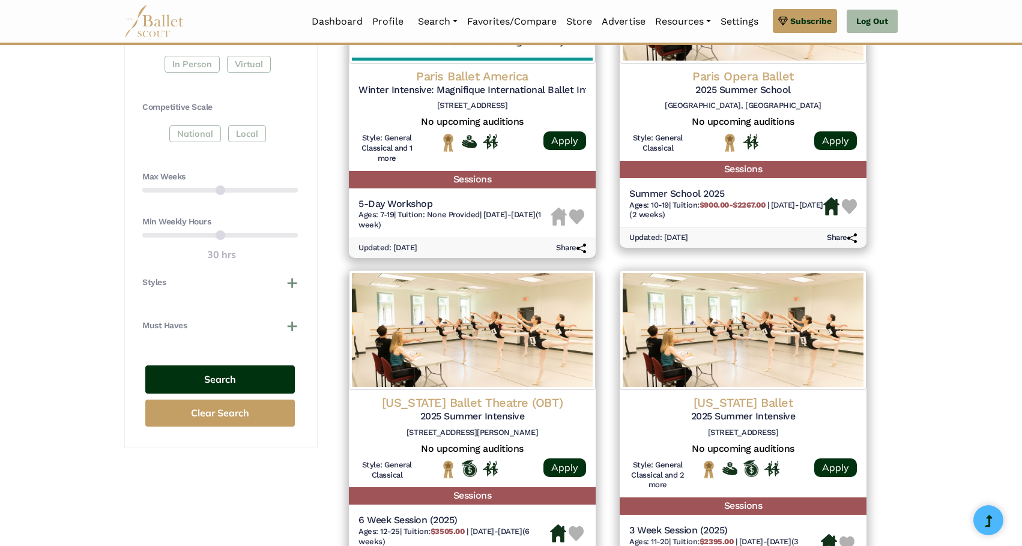
click at [235, 378] on button "Search" at bounding box center [220, 380] width 150 height 28
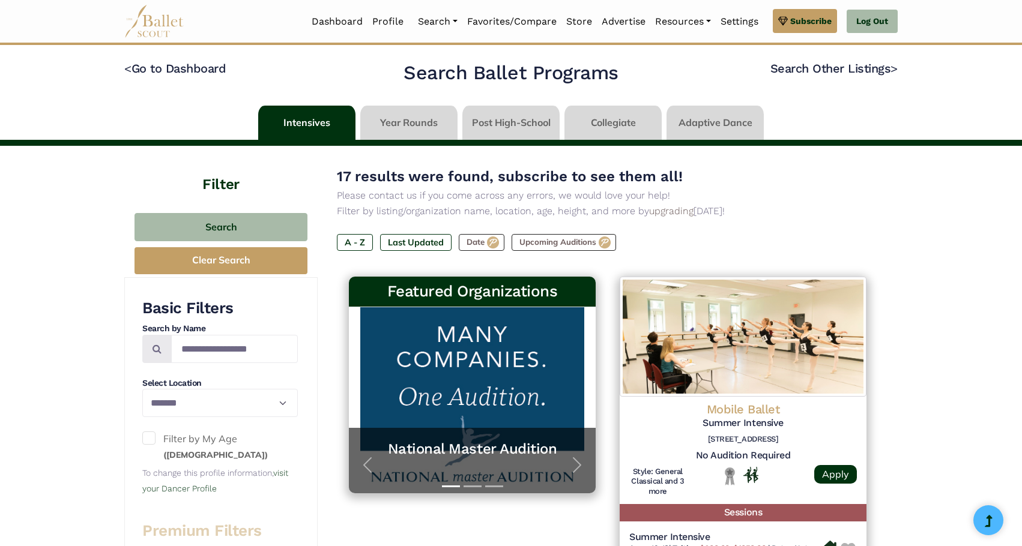
select select "**"
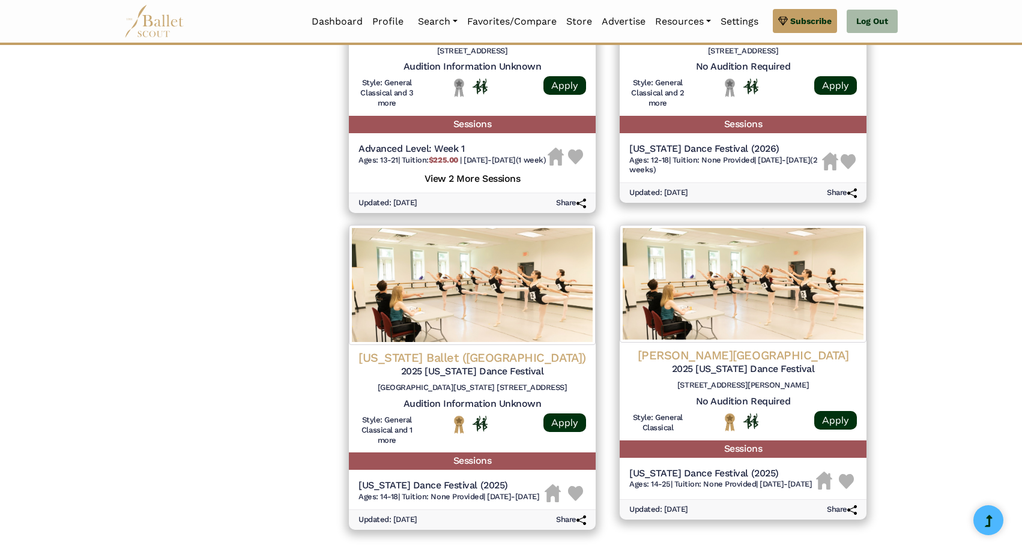
scroll to position [1501, 0]
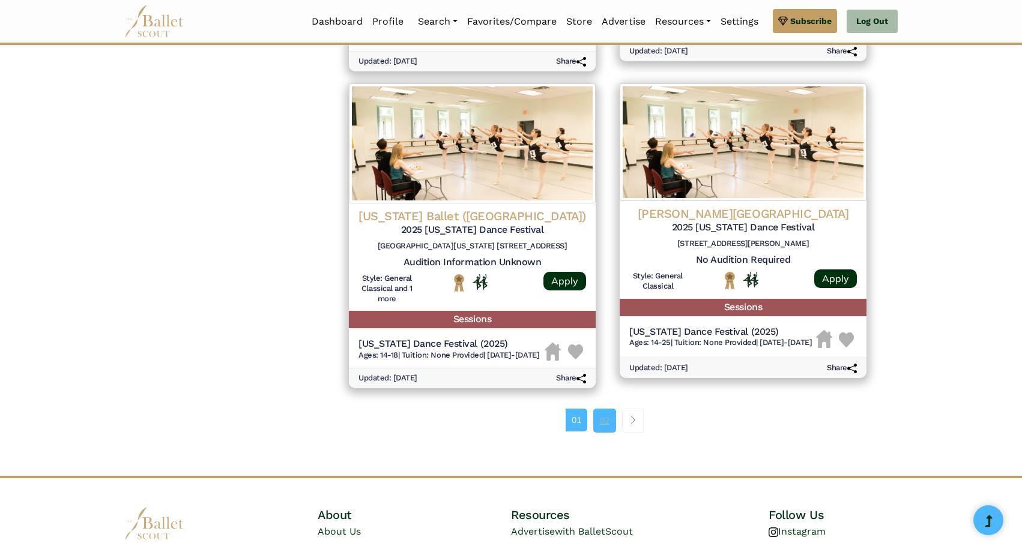
click at [599, 433] on link "02" at bounding box center [604, 421] width 23 height 24
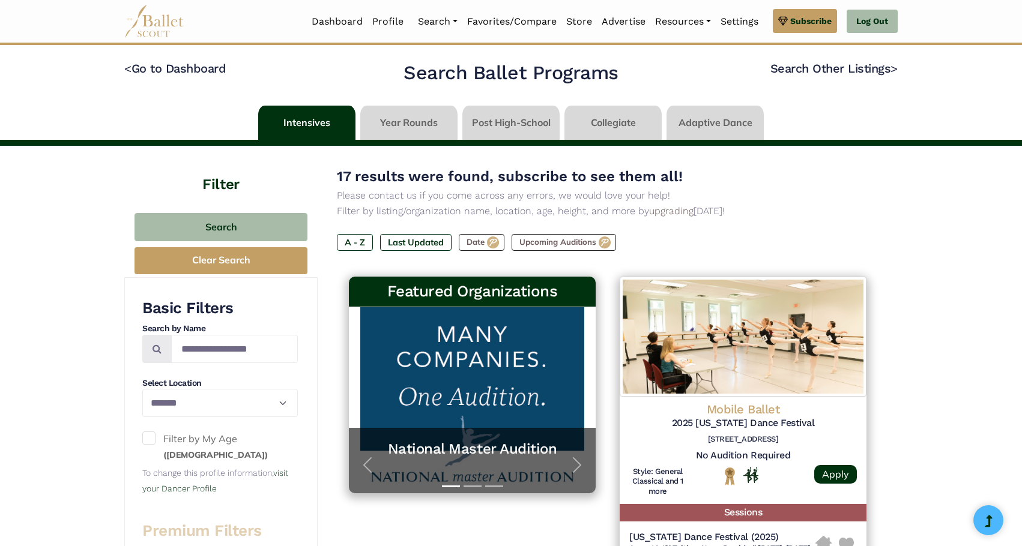
select select "**"
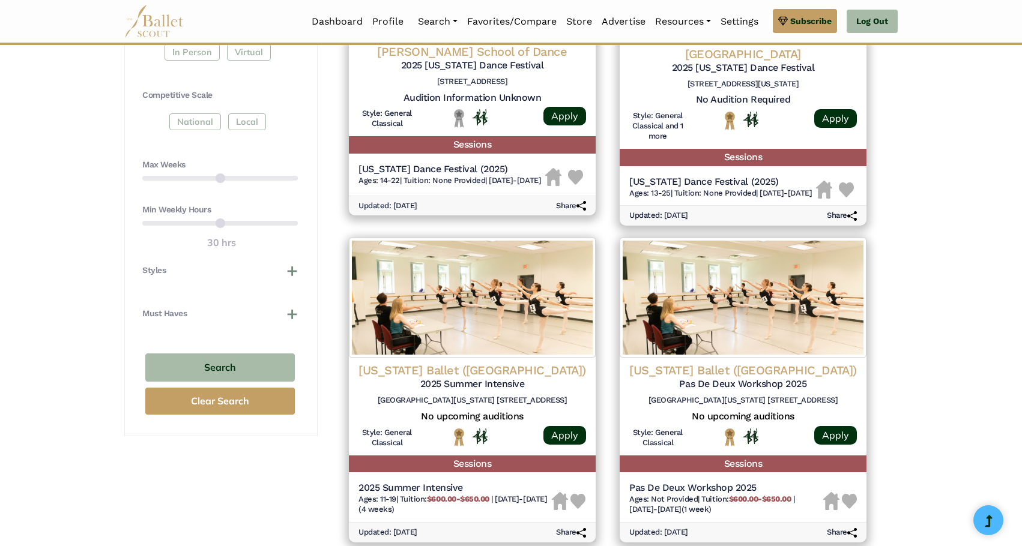
scroll to position [721, 0]
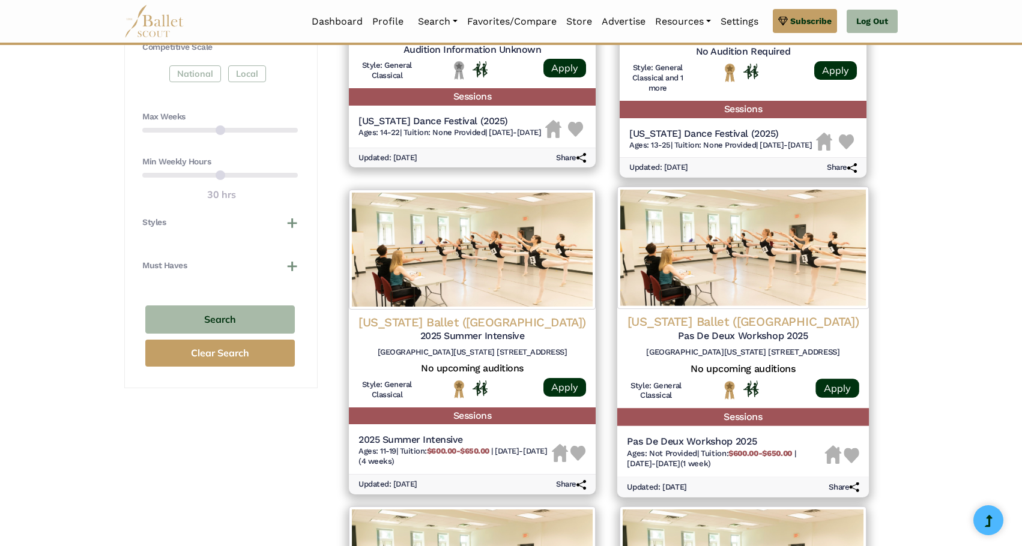
click at [762, 330] on h5 "Pas De Deux Workshop 2025" at bounding box center [743, 336] width 232 height 13
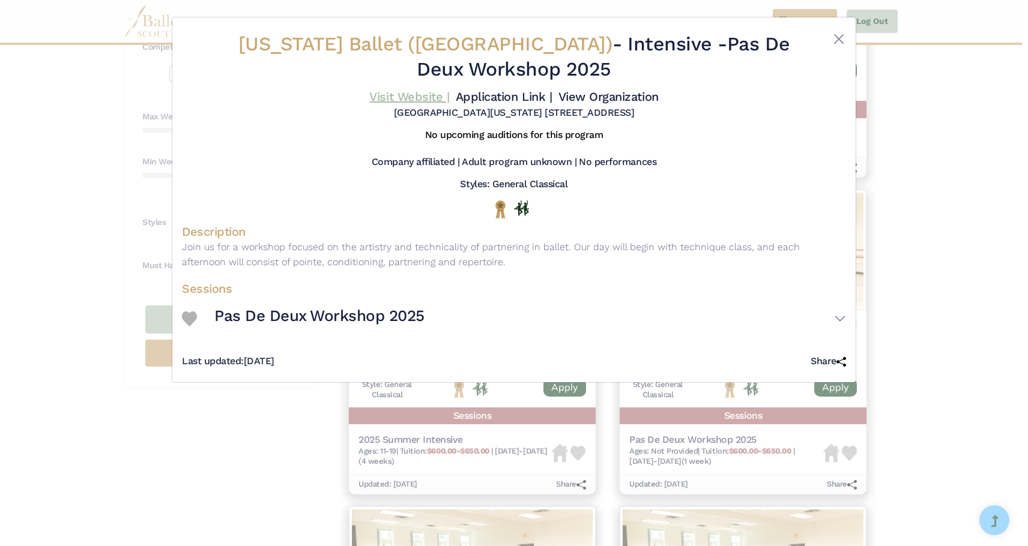
click at [416, 99] on link "Visit Website |" at bounding box center [409, 96] width 80 height 14
click at [936, 235] on div "Alabama Ballet (AB) - Intensive - Pas De Deux Workshop 2025 Visit Website | App…" at bounding box center [514, 273] width 1028 height 546
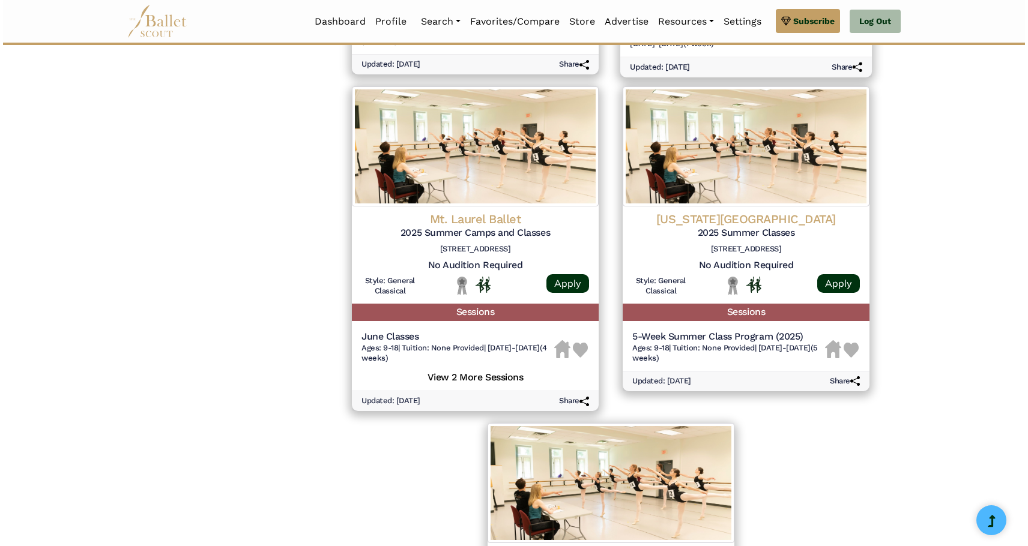
scroll to position [1201, 0]
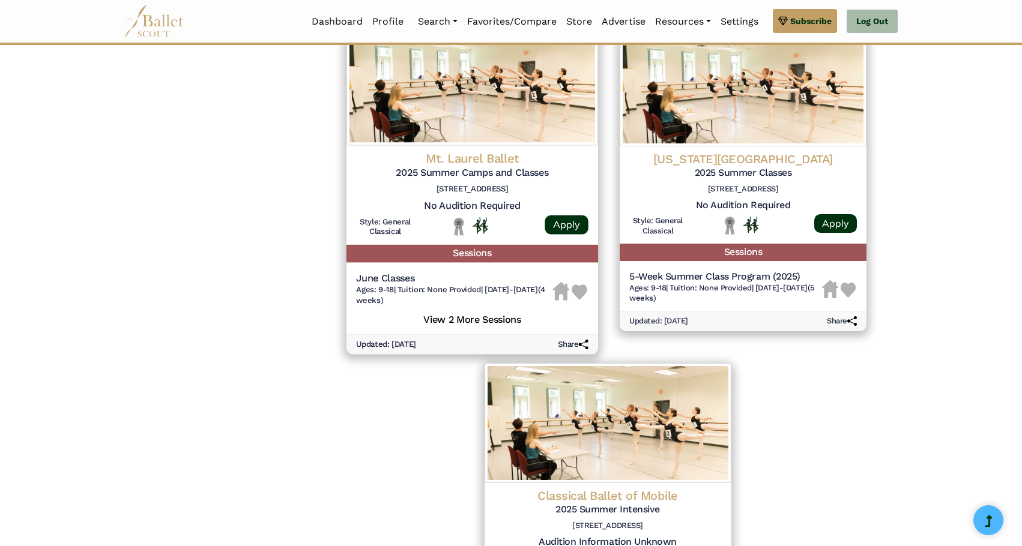
click at [466, 198] on div "Mt. Laurel Ballet 2025 Summer Camps and Classes 102 A Croft Street Birmingham, …" at bounding box center [472, 175] width 232 height 49
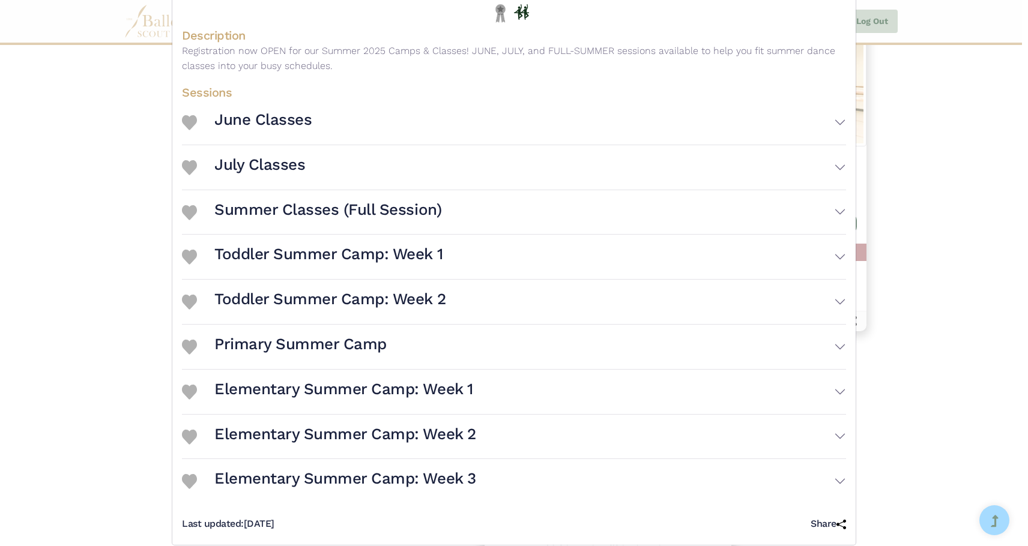
scroll to position [213, 0]
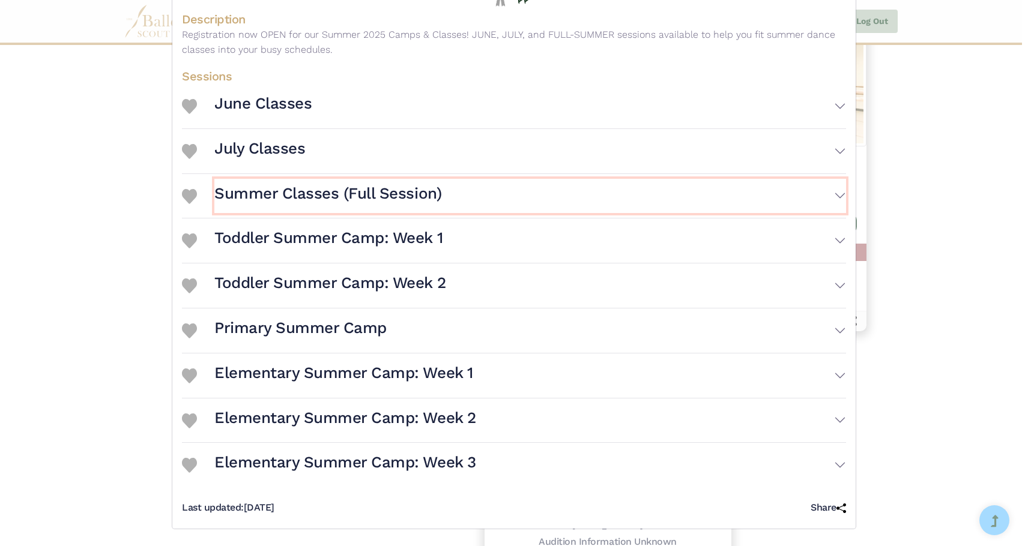
click at [537, 208] on button "Summer Classes (Full Session)" at bounding box center [530, 196] width 632 height 35
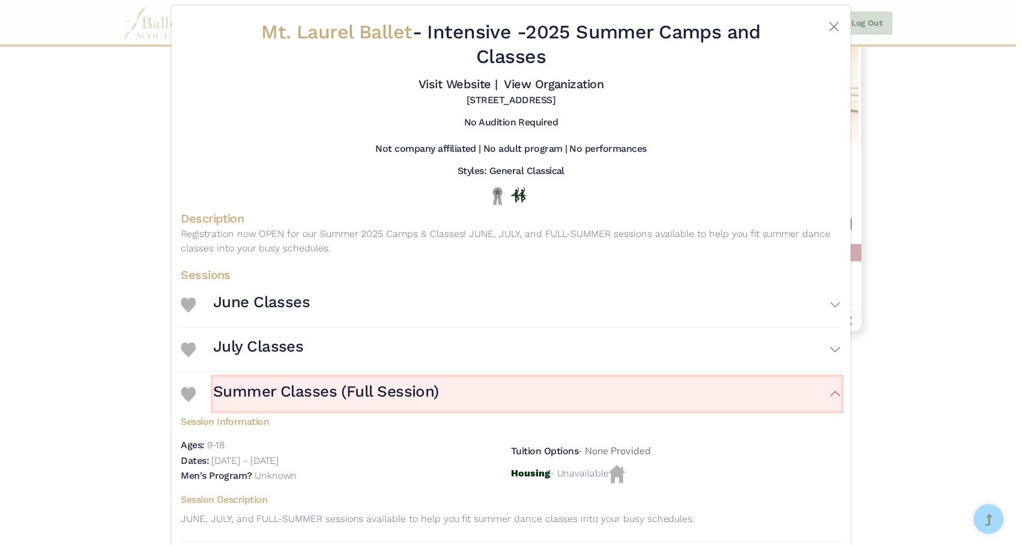
scroll to position [0, 0]
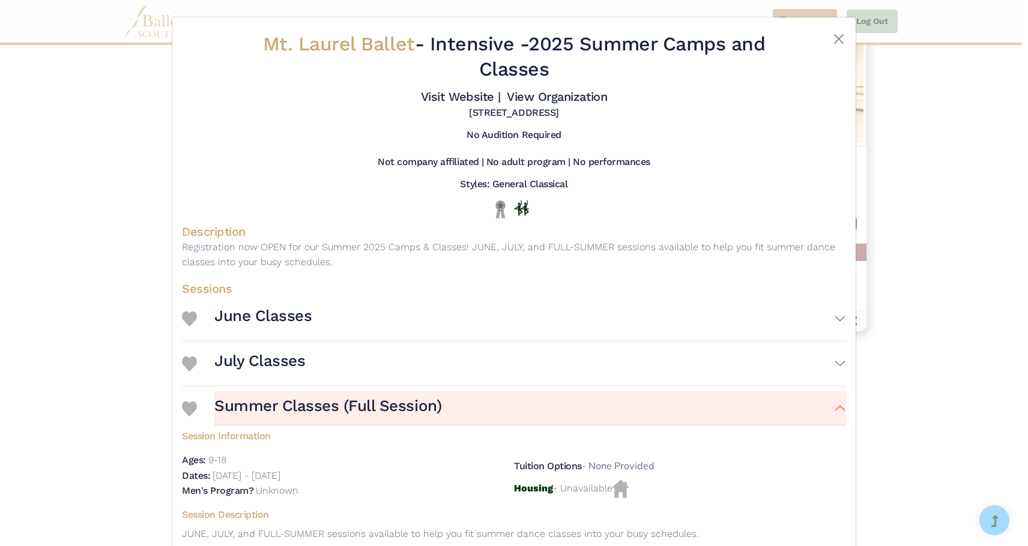
click at [557, 285] on h4 "Sessions" at bounding box center [514, 289] width 664 height 16
click at [605, 411] on button "Summer Classes (Full Session)" at bounding box center [530, 409] width 632 height 35
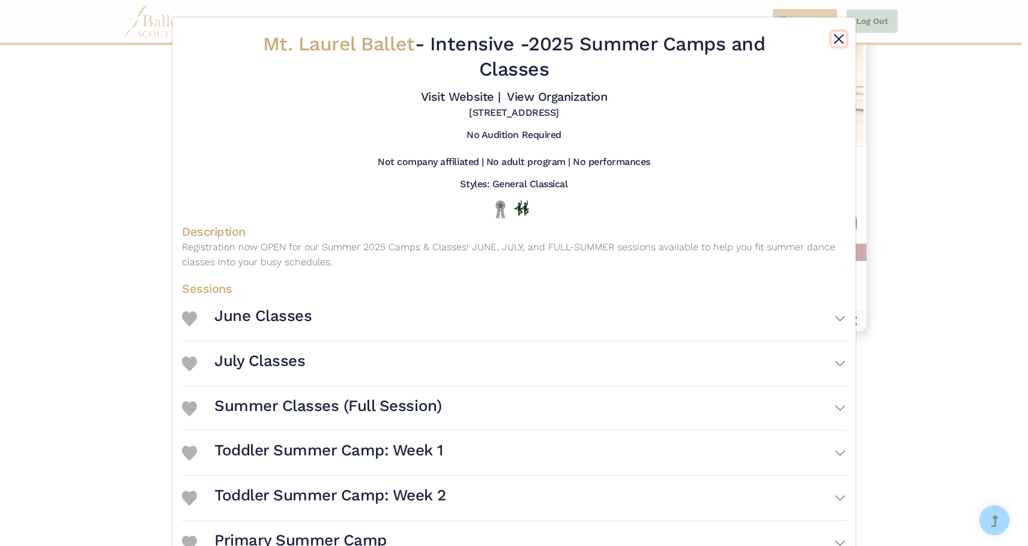
click at [836, 38] on button "Close" at bounding box center [839, 39] width 14 height 14
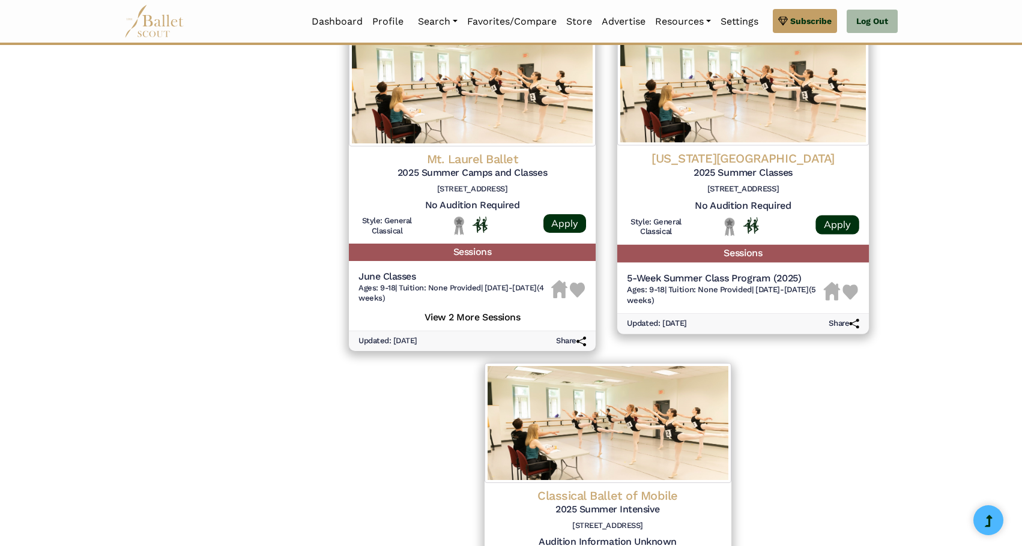
click at [747, 190] on h6 "1018 Madison Avenue Montgomery, AL 36104" at bounding box center [743, 189] width 232 height 10
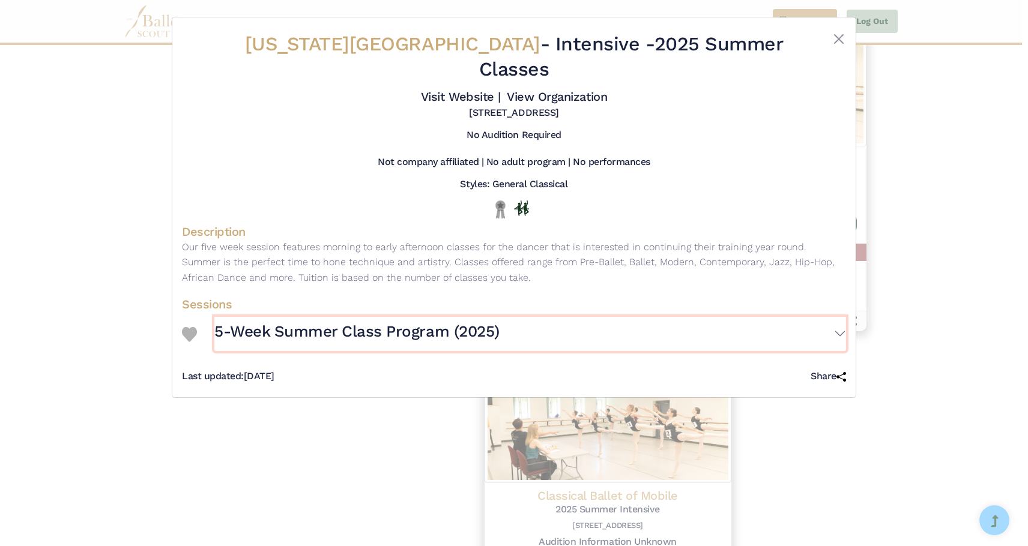
click at [422, 322] on h3 "5-Week Summer Class Program (2025)" at bounding box center [356, 332] width 285 height 20
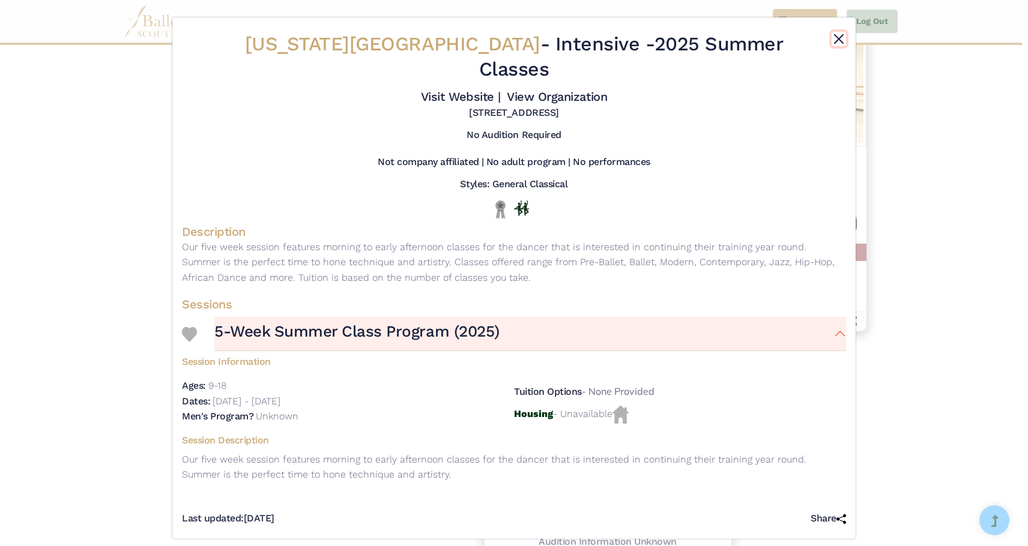
click at [832, 40] on button "Close" at bounding box center [839, 39] width 14 height 14
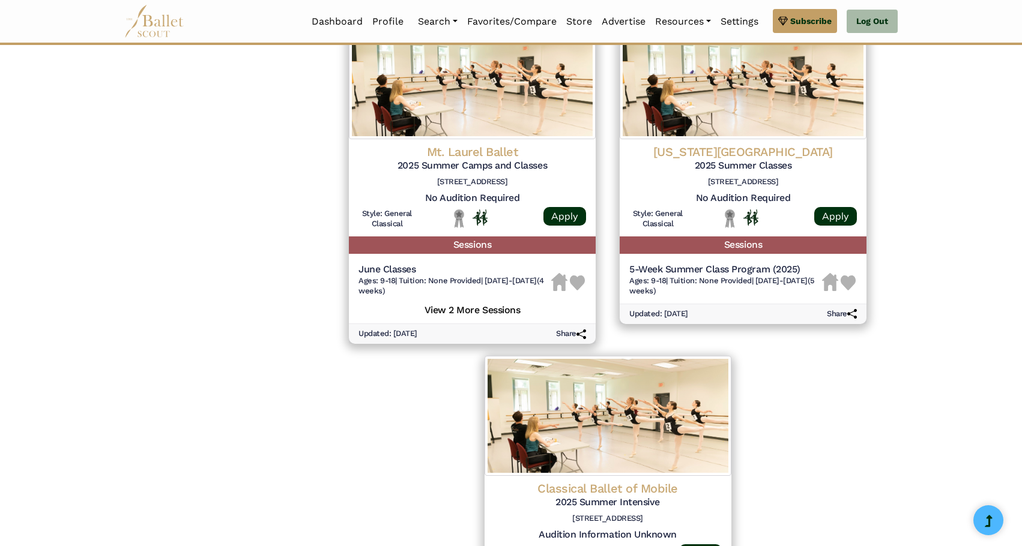
scroll to position [1141, 0]
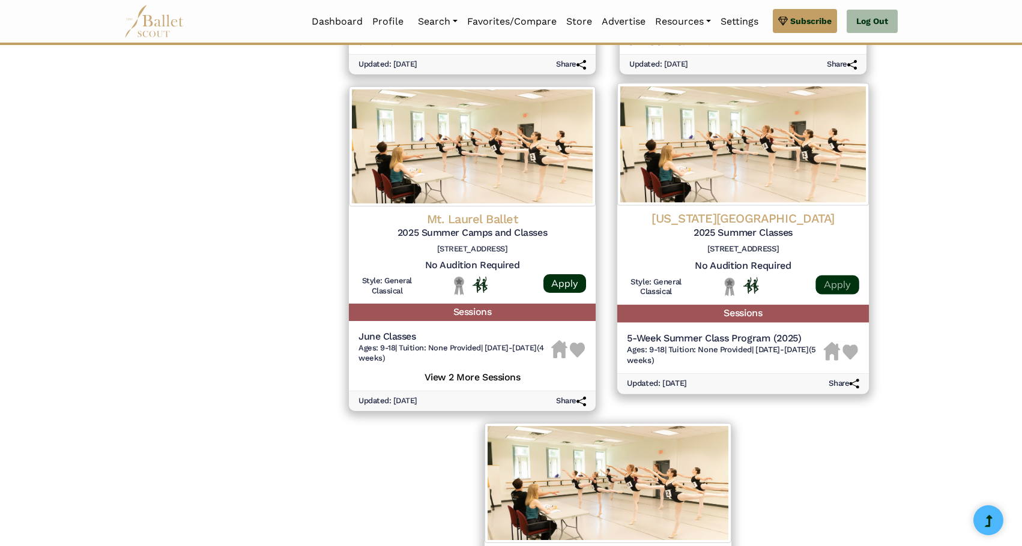
click at [836, 280] on link "Apply" at bounding box center [837, 284] width 43 height 19
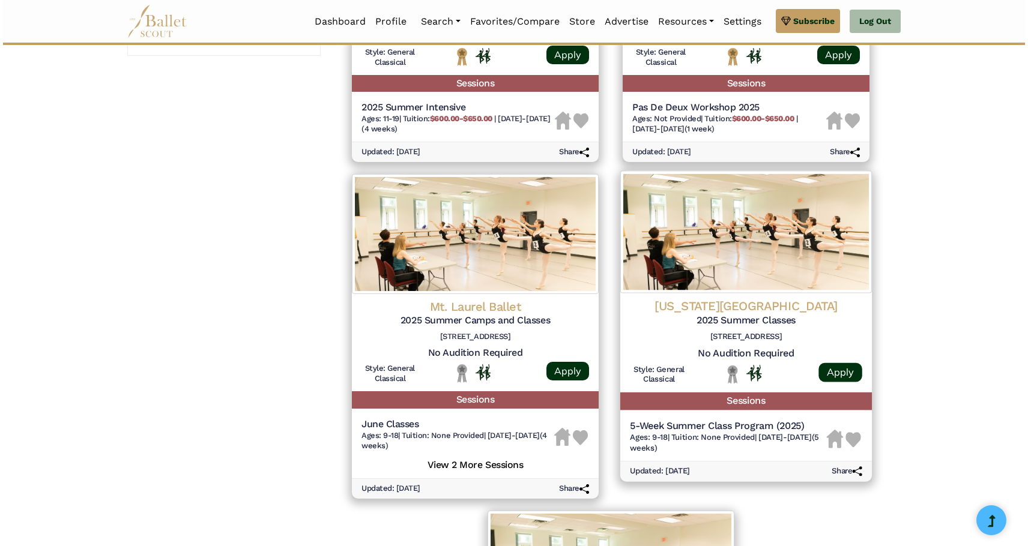
scroll to position [1081, 0]
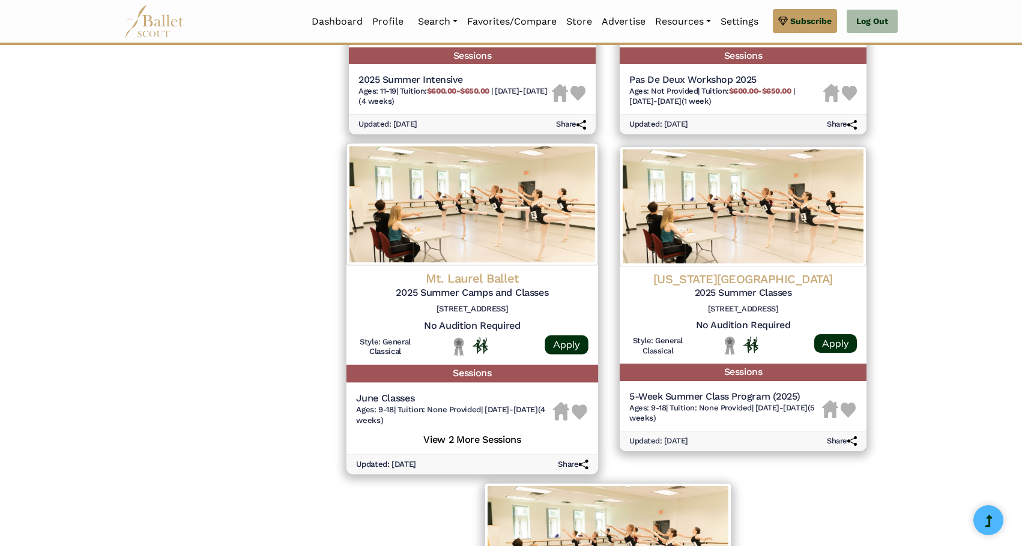
click at [531, 283] on h4 "Mt. Laurel Ballet" at bounding box center [472, 279] width 232 height 16
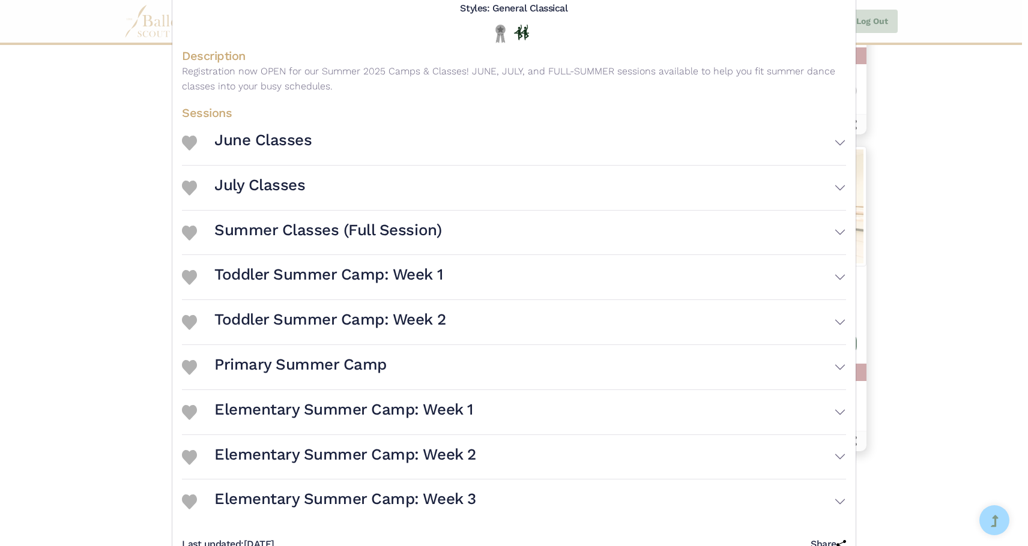
scroll to position [180, 0]
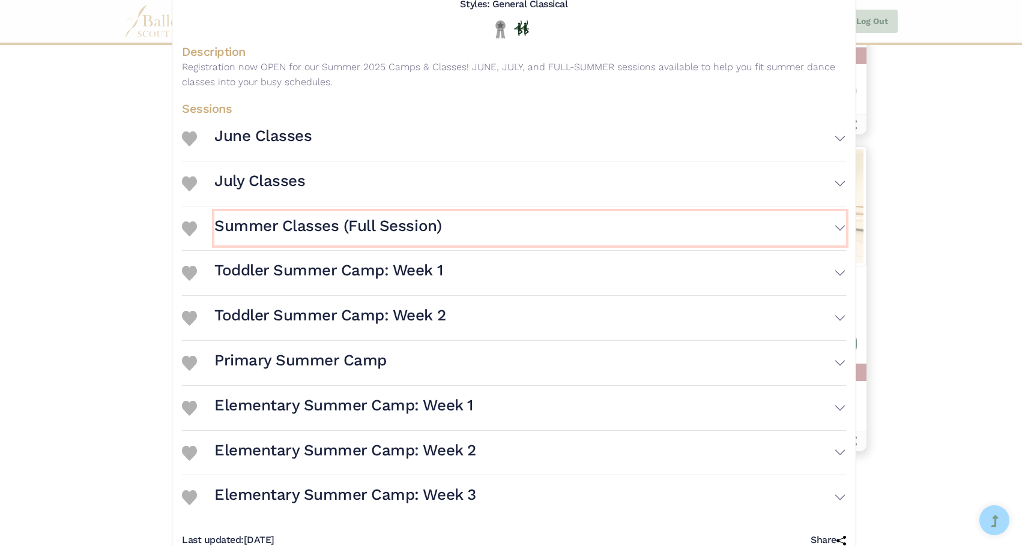
click at [549, 217] on button "Summer Classes (Full Session)" at bounding box center [530, 228] width 632 height 35
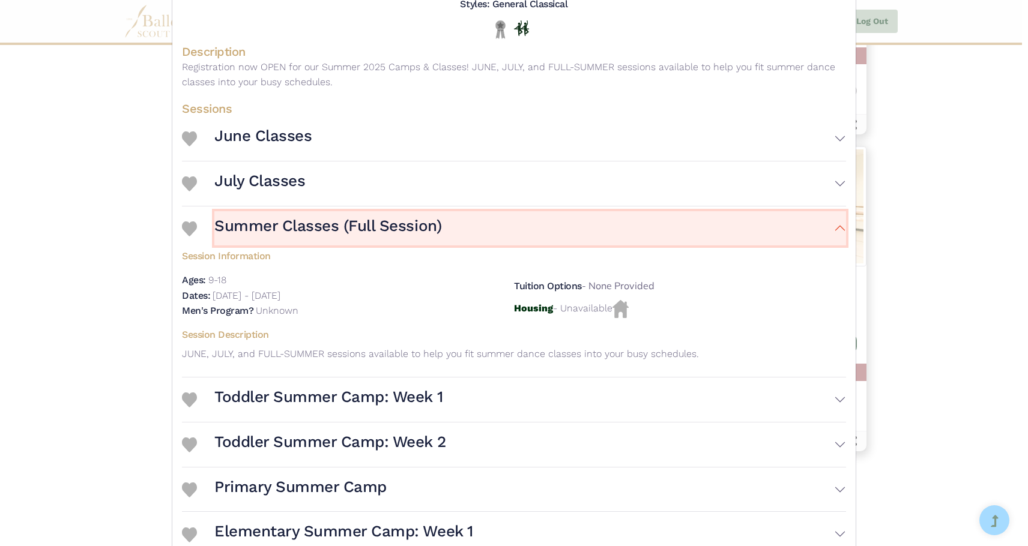
click at [549, 217] on button "Summer Classes (Full Session)" at bounding box center [530, 228] width 632 height 35
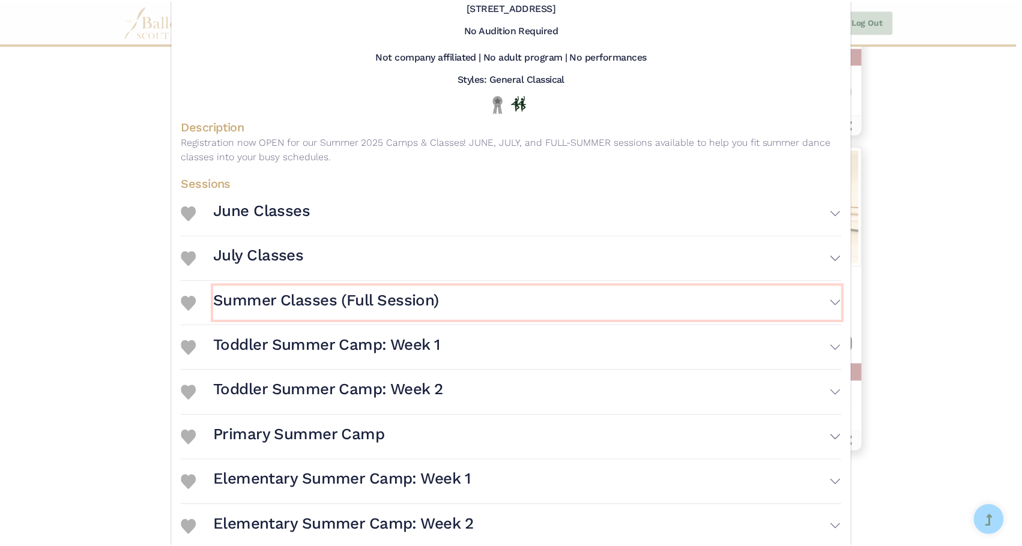
scroll to position [0, 0]
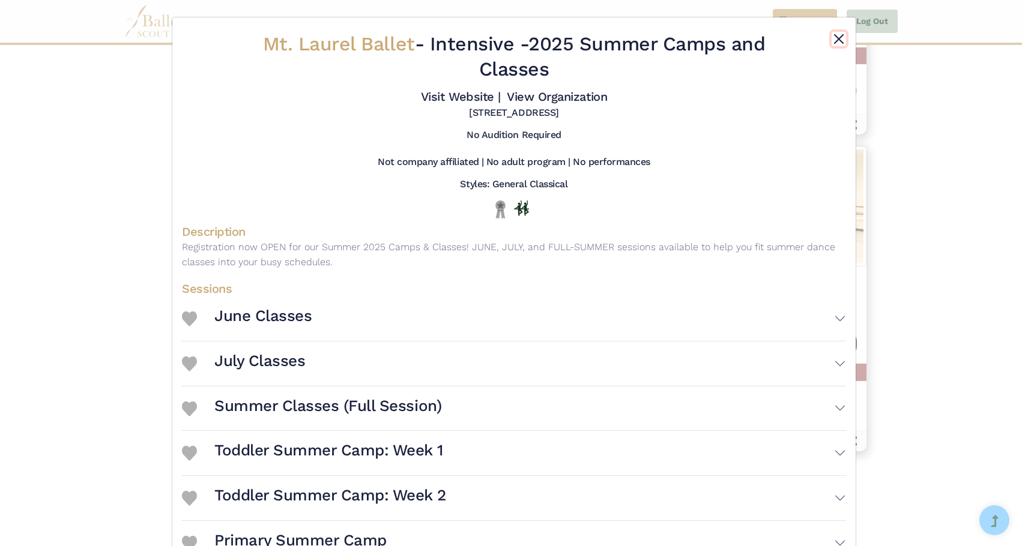
click at [835, 40] on button "Close" at bounding box center [839, 39] width 14 height 14
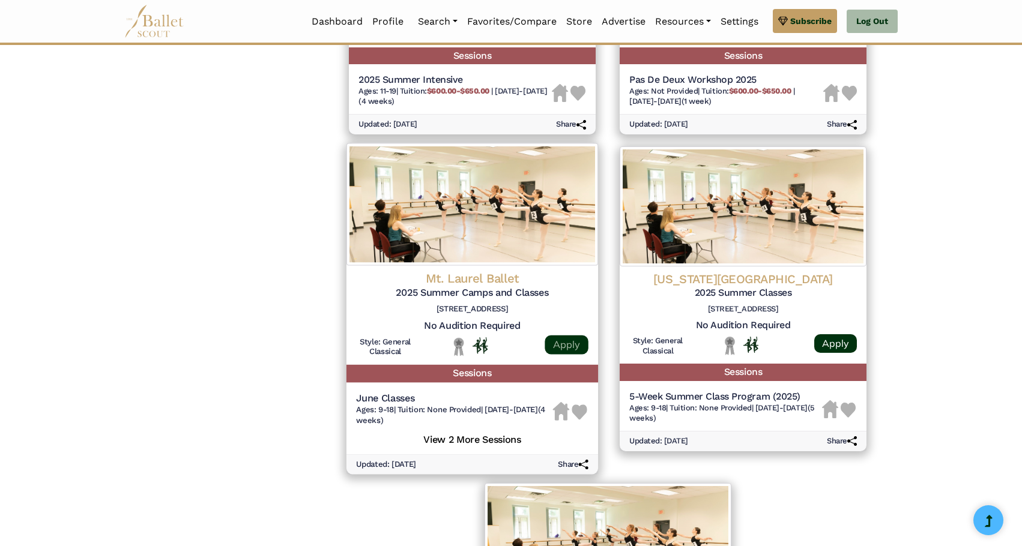
click at [566, 340] on link "Apply" at bounding box center [566, 344] width 43 height 19
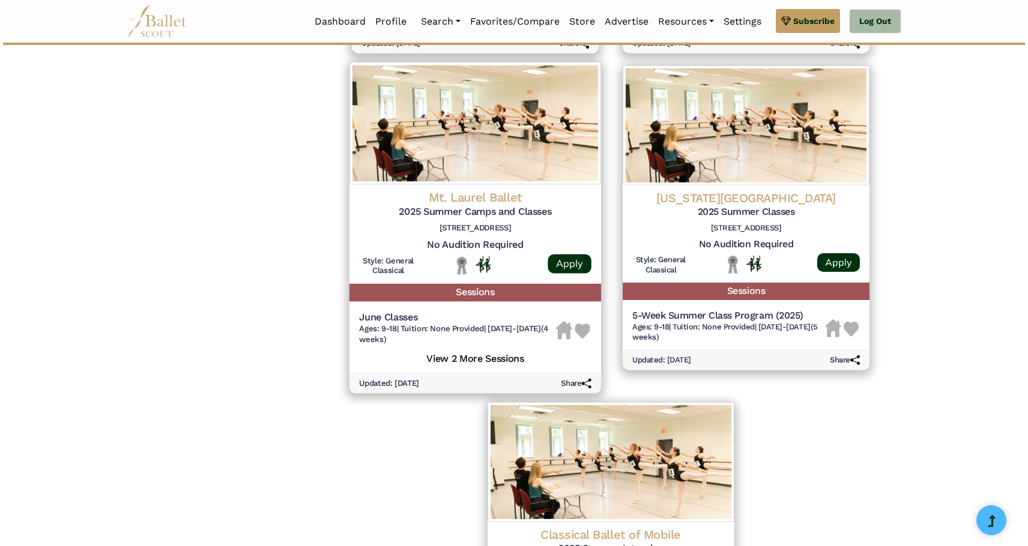
scroll to position [1141, 0]
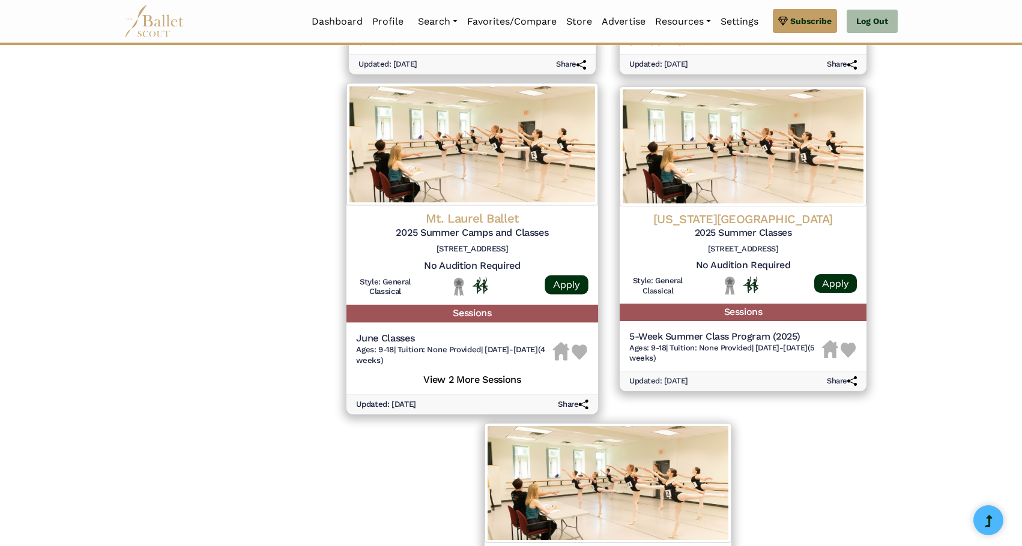
click at [503, 377] on h5 "View 2 More Sessions" at bounding box center [472, 379] width 232 height 16
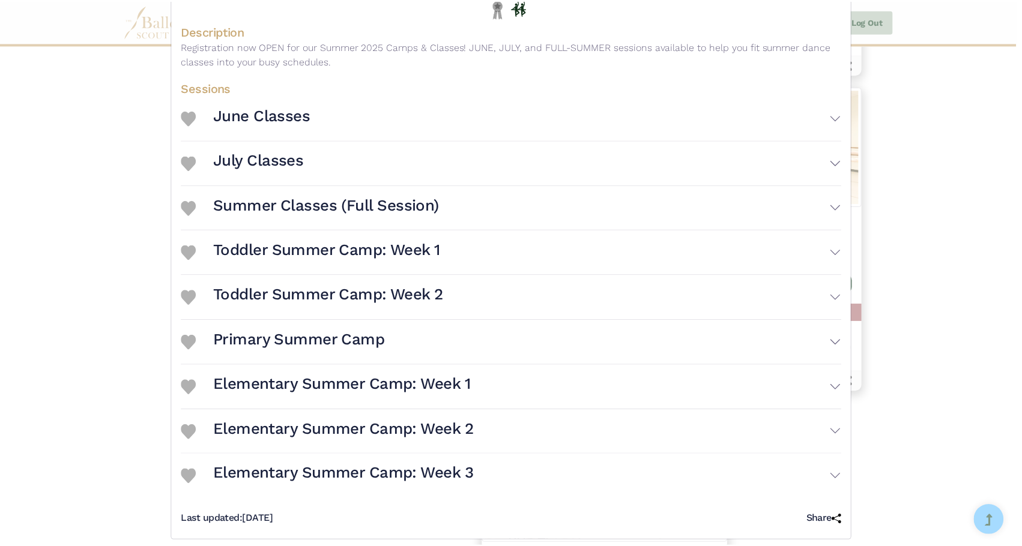
scroll to position [213, 0]
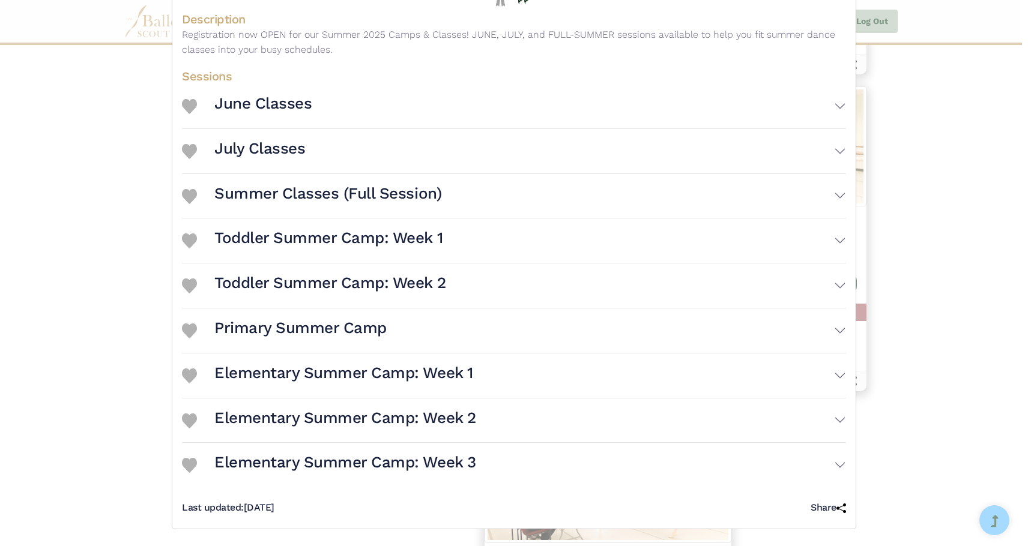
click at [124, 160] on div "Mt. Laurel Ballet - Intensive - 2025 Summer Camps and Classes Visit Website | V…" at bounding box center [514, 273] width 1028 height 546
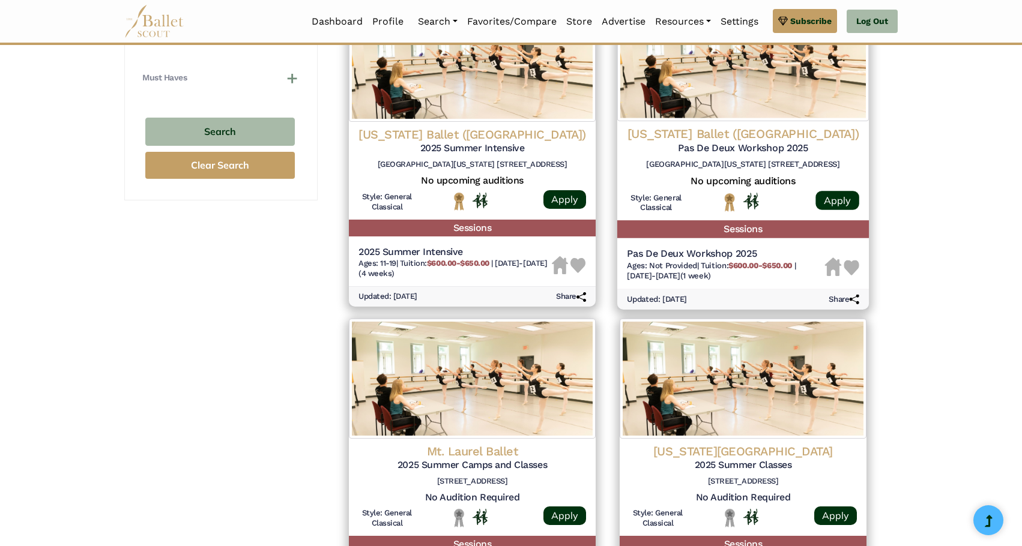
scroll to position [901, 0]
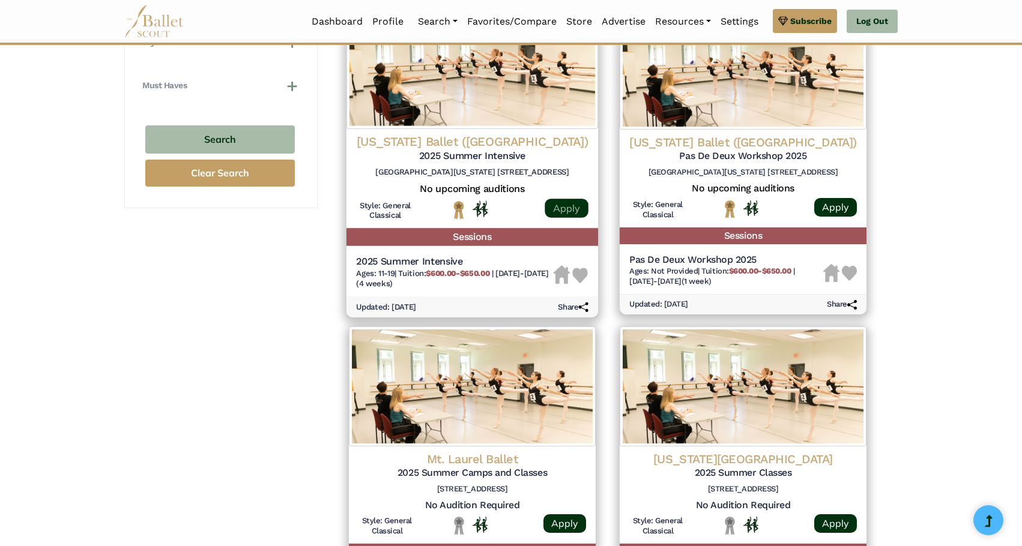
click at [567, 207] on link "Apply" at bounding box center [566, 208] width 43 height 19
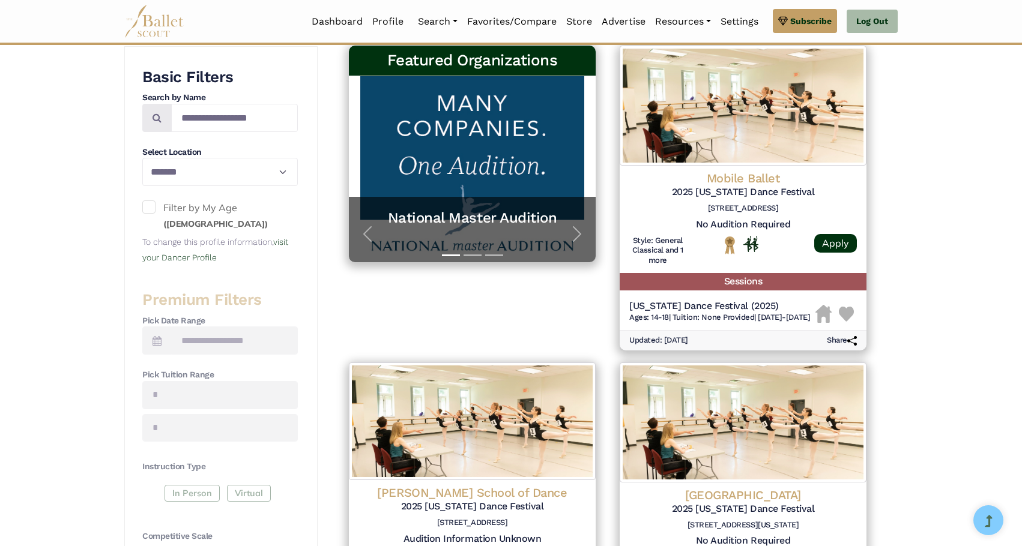
scroll to position [0, 0]
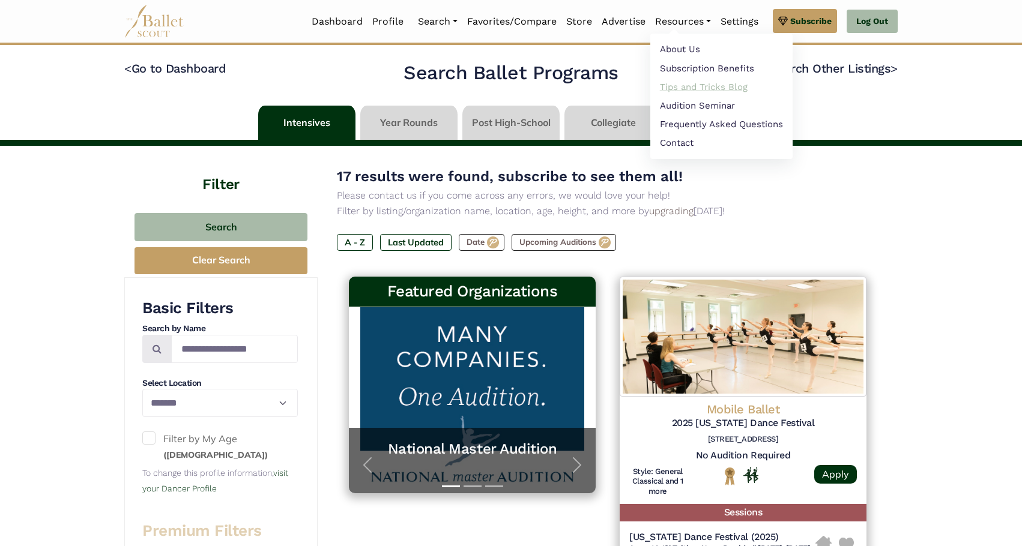
click at [686, 95] on link "Tips and Tricks Blog" at bounding box center [721, 86] width 142 height 19
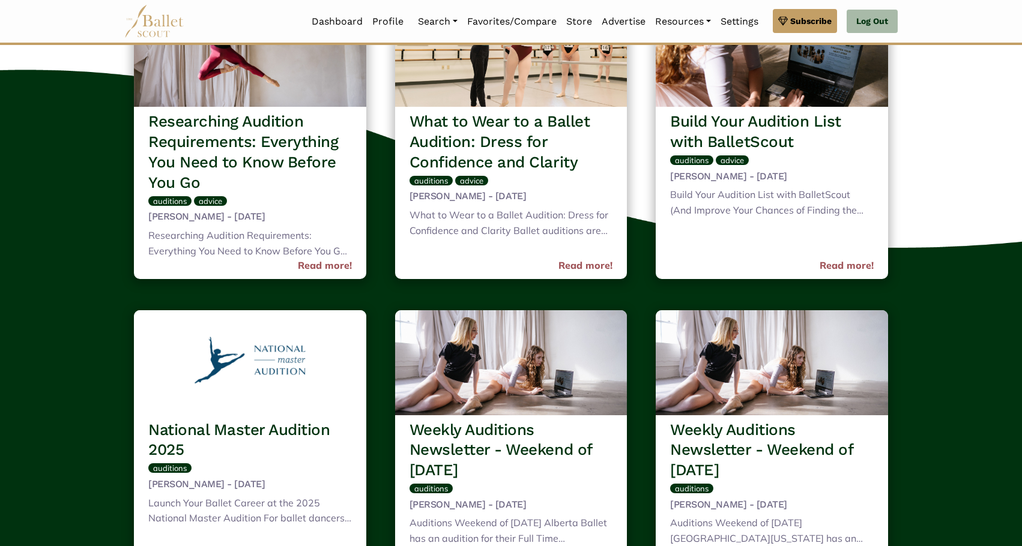
scroll to position [721, 0]
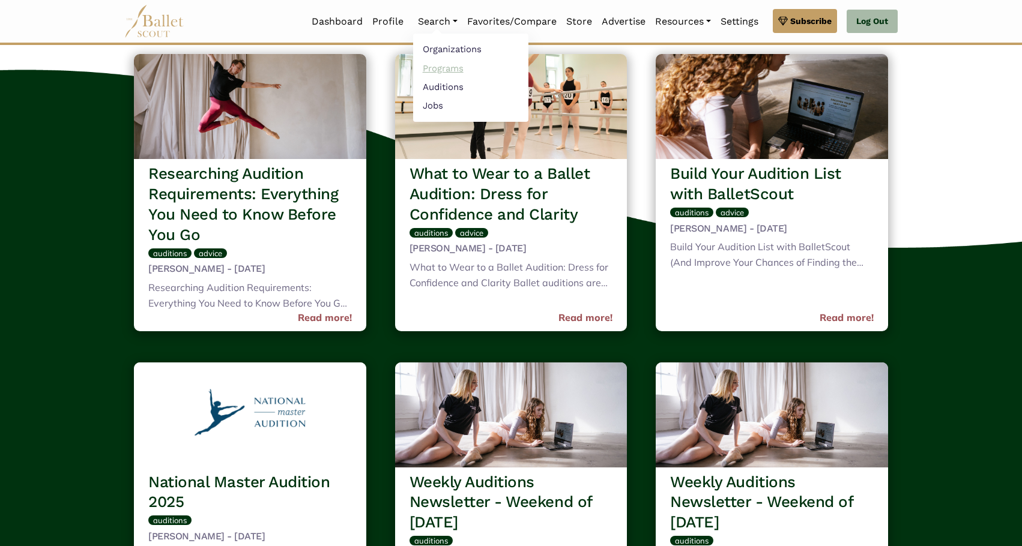
click at [439, 67] on link "Programs" at bounding box center [470, 68] width 115 height 19
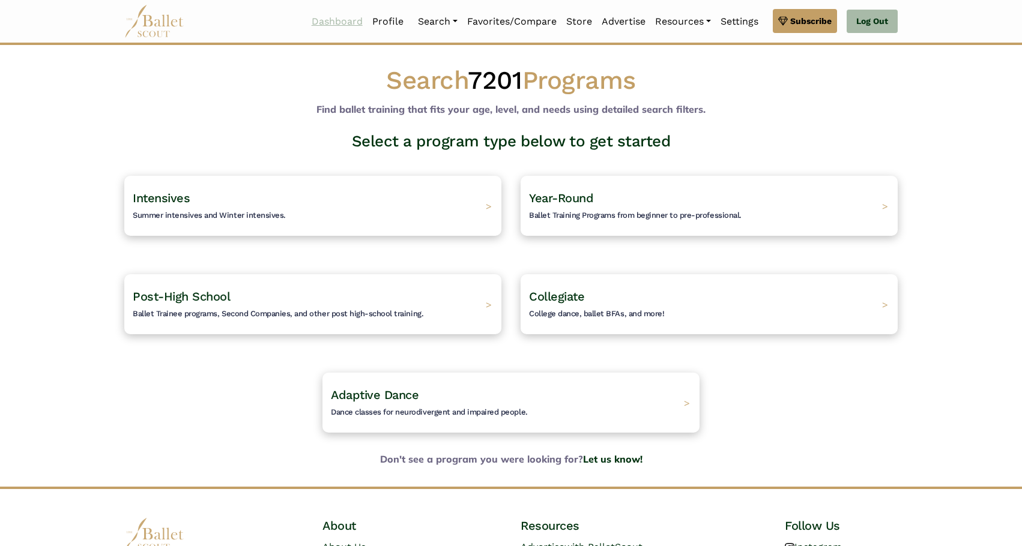
click at [347, 22] on link "Dashboard" at bounding box center [337, 21] width 61 height 25
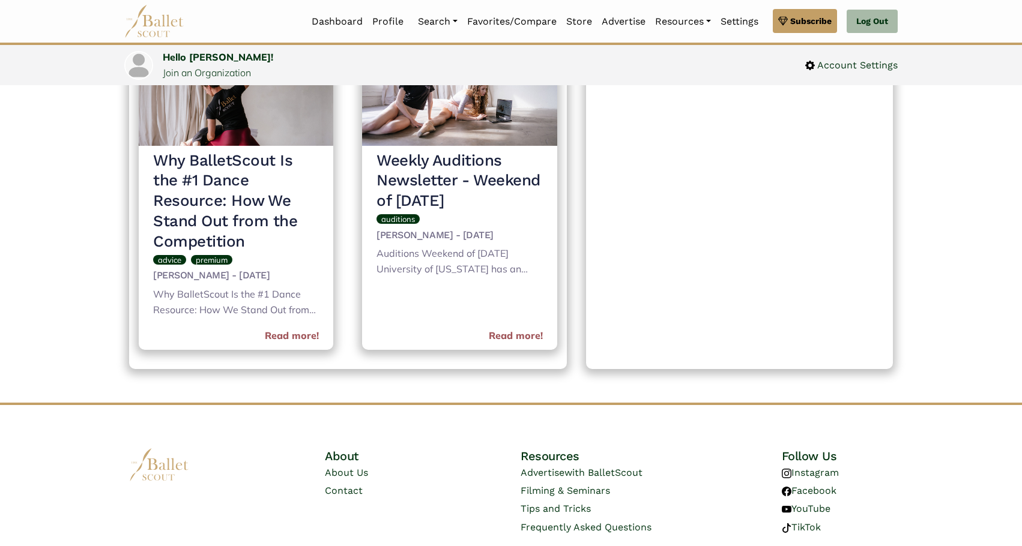
scroll to position [540, 0]
